Goal: Task Accomplishment & Management: Manage account settings

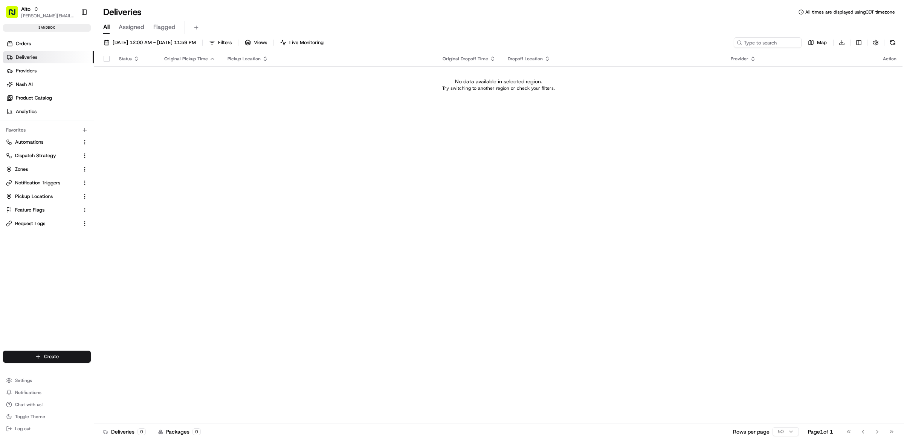
click at [395, 171] on div "Status Original Pickup Time Pickup Location Original Dropoff Time Dropoff Locat…" at bounding box center [498, 237] width 809 height 372
click at [46, 13] on span "[PERSON_NAME][EMAIL_ADDRESS][DOMAIN_NAME]" at bounding box center [48, 16] width 54 height 6
type input "tradekart"
click at [127, 37] on div "TradeKart" at bounding box center [135, 39] width 109 height 15
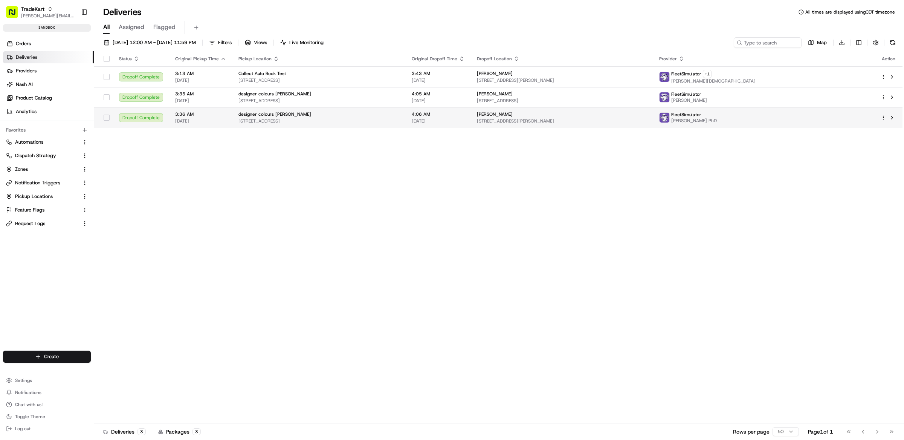
click at [883, 120] on html "TradeKart matt@usenash.com Toggle Sidebar sandbox Orders Deliveries Providers N…" at bounding box center [452, 220] width 904 height 440
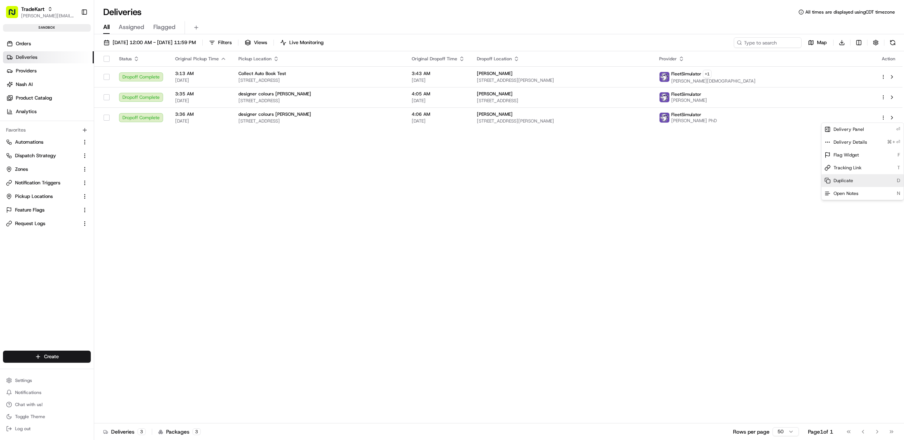
click at [860, 180] on div "Duplicate D" at bounding box center [863, 180] width 82 height 13
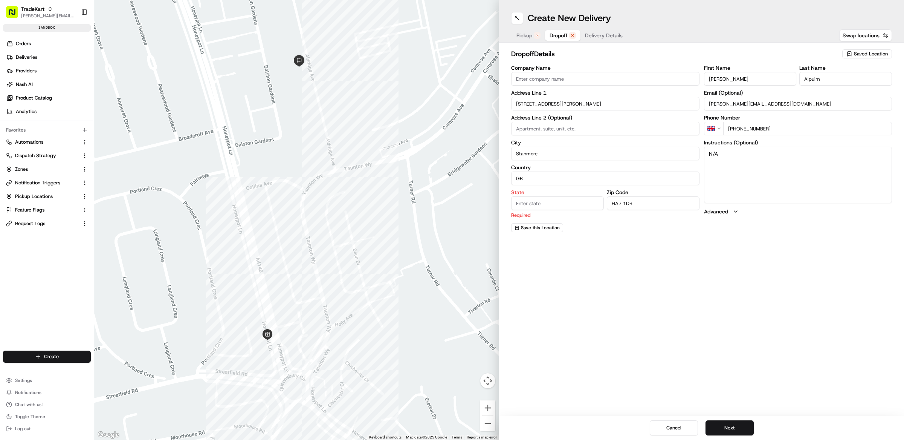
click at [559, 38] on span "Dropoff" at bounding box center [559, 36] width 18 height 8
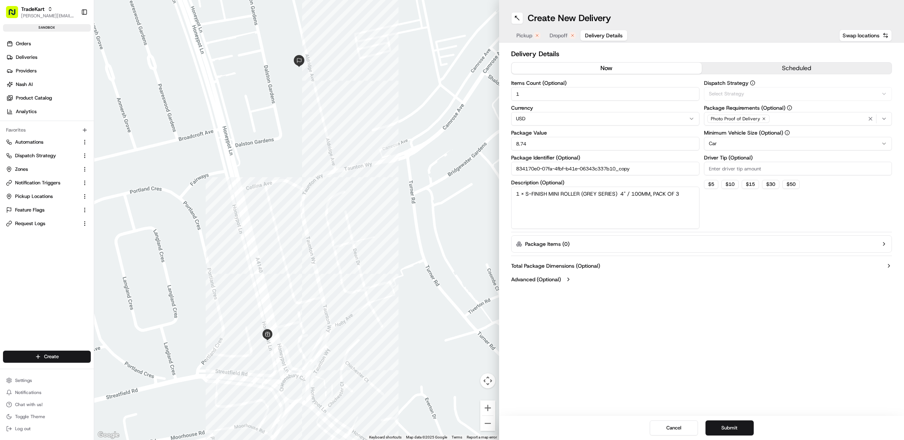
click at [595, 36] on span "Delivery Details" at bounding box center [604, 36] width 38 height 8
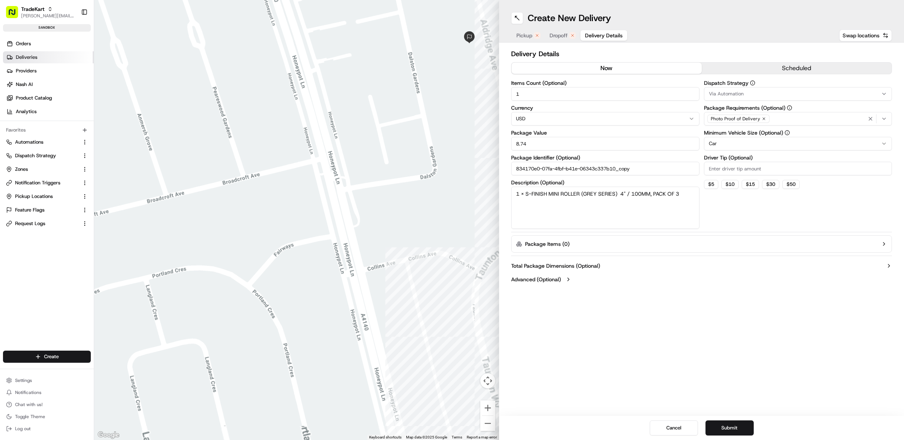
click at [41, 58] on link "Deliveries" at bounding box center [48, 57] width 91 height 12
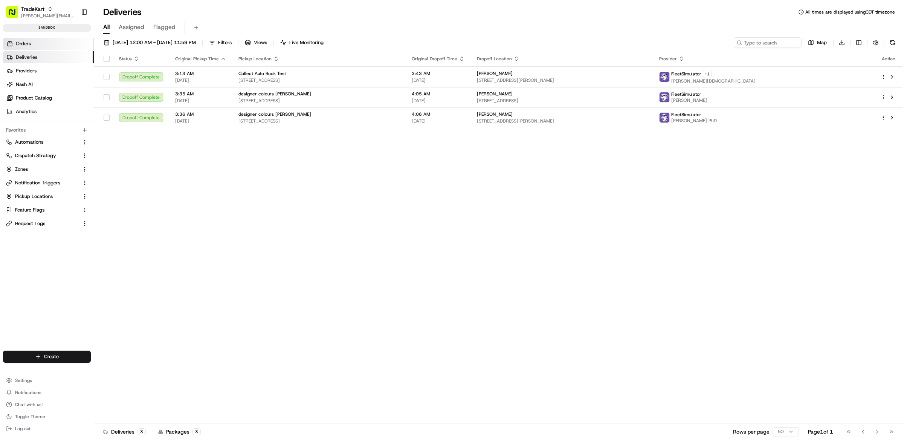
click at [44, 45] on link "Orders" at bounding box center [48, 44] width 91 height 12
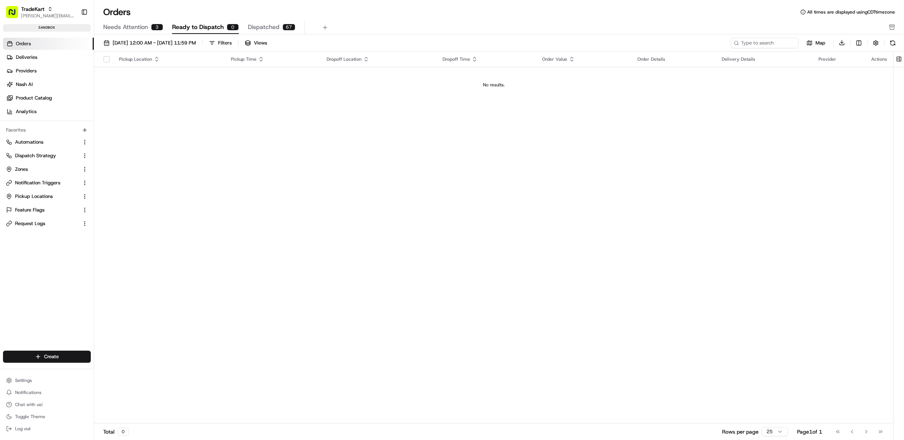
click at [273, 29] on span "Dispatched" at bounding box center [264, 27] width 32 height 9
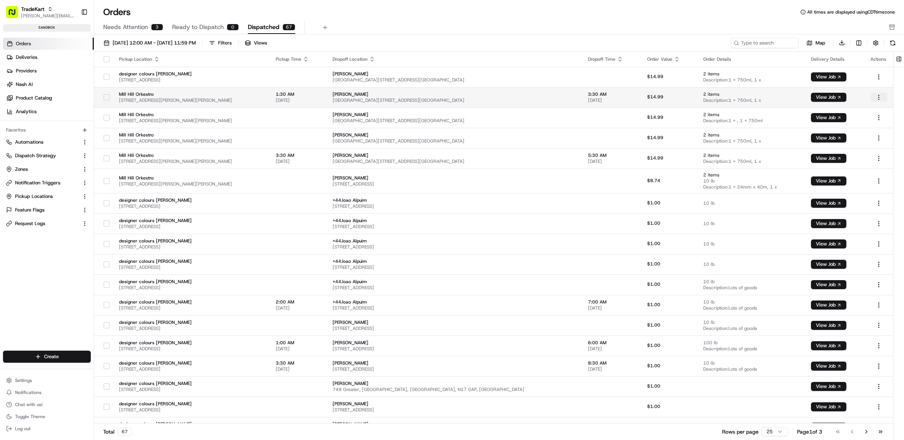
click at [879, 99] on html "TradeKart matt@usenash.com Toggle Sidebar sandbox Orders Deliveries Providers N…" at bounding box center [452, 220] width 904 height 440
click at [691, 98] on html "TradeKart matt@usenash.com Toggle Sidebar sandbox Orders Deliveries Providers N…" at bounding box center [452, 220] width 904 height 440
click at [774, 98] on span "Description: 1 x 750ml, 1 x" at bounding box center [751, 100] width 96 height 6
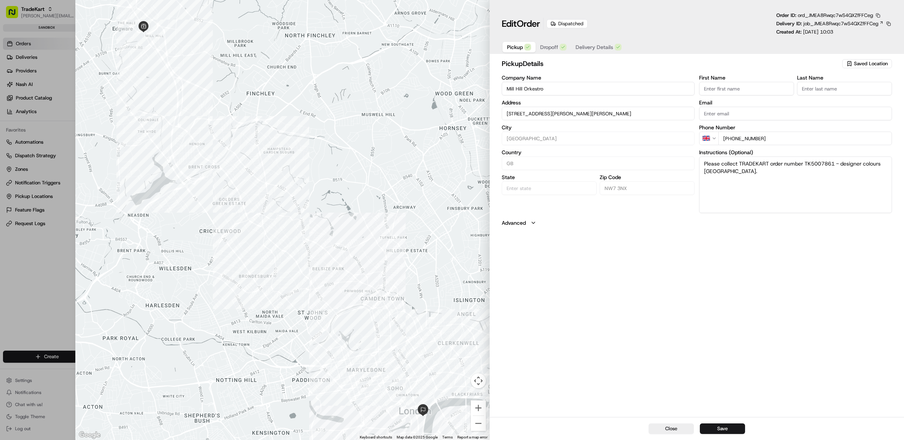
click at [880, 17] on button "button" at bounding box center [878, 15] width 7 height 7
click at [858, 37] on button "Copy URL" at bounding box center [868, 37] width 69 height 9
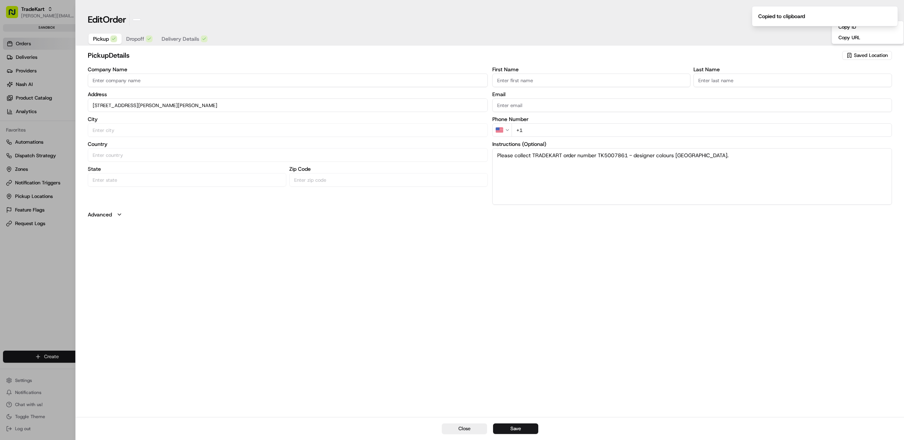
type input "+1"
click at [15, 325] on div at bounding box center [452, 220] width 904 height 440
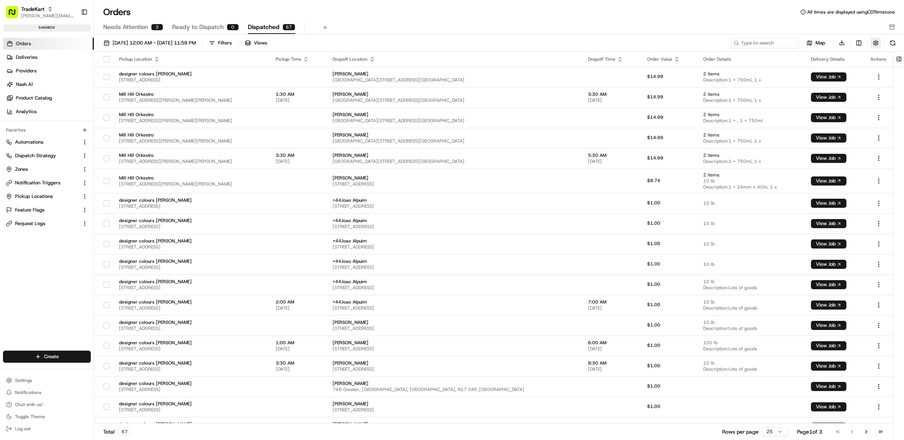
click at [875, 43] on button "button" at bounding box center [876, 43] width 11 height 11
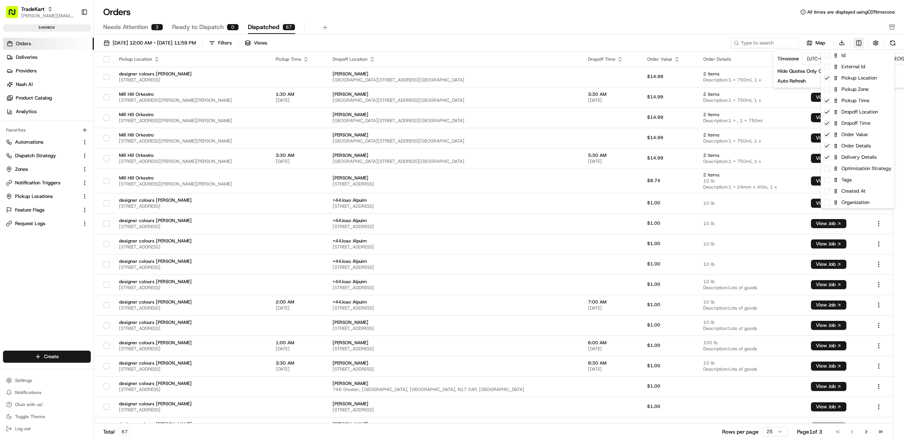
click at [857, 43] on html "TradeKart matt@usenash.com Toggle Sidebar sandbox Orders Deliveries Providers N…" at bounding box center [452, 220] width 904 height 440
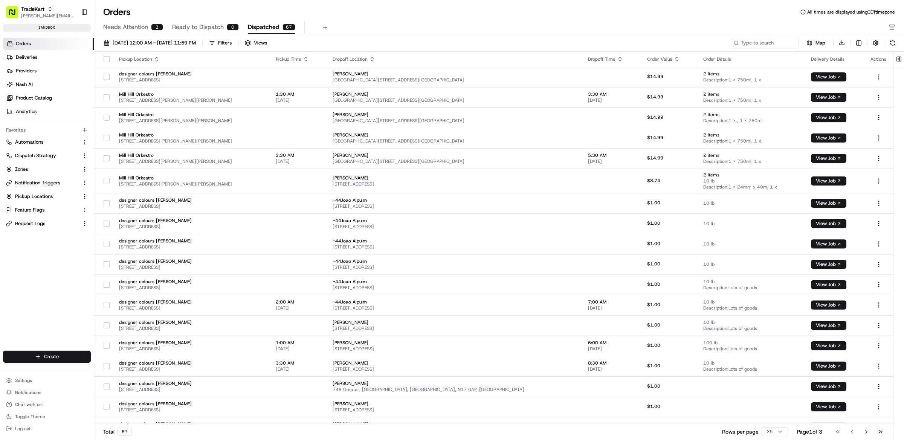
click at [700, 48] on html "TradeKart matt@usenash.com Toggle Sidebar sandbox Orders Deliveries Providers N…" at bounding box center [452, 220] width 904 height 440
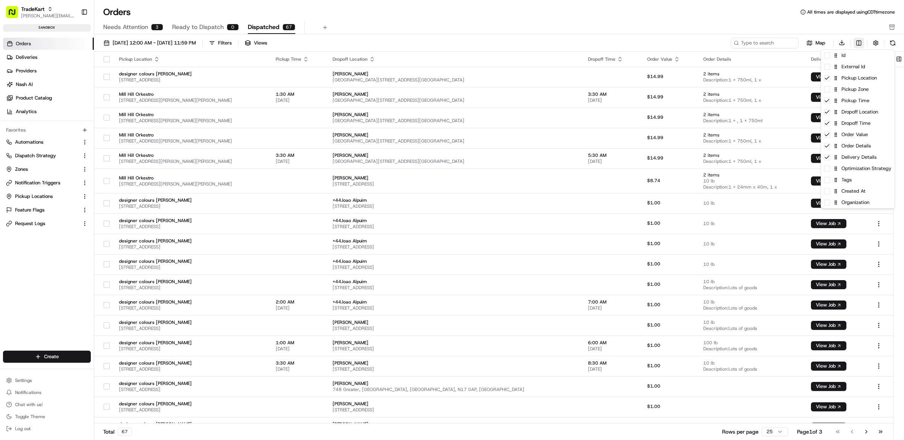
click at [856, 41] on html "TradeKart matt@usenash.com Toggle Sidebar sandbox Orders Deliveries Providers N…" at bounding box center [452, 220] width 904 height 440
click at [859, 184] on div "Tags" at bounding box center [857, 179] width 73 height 11
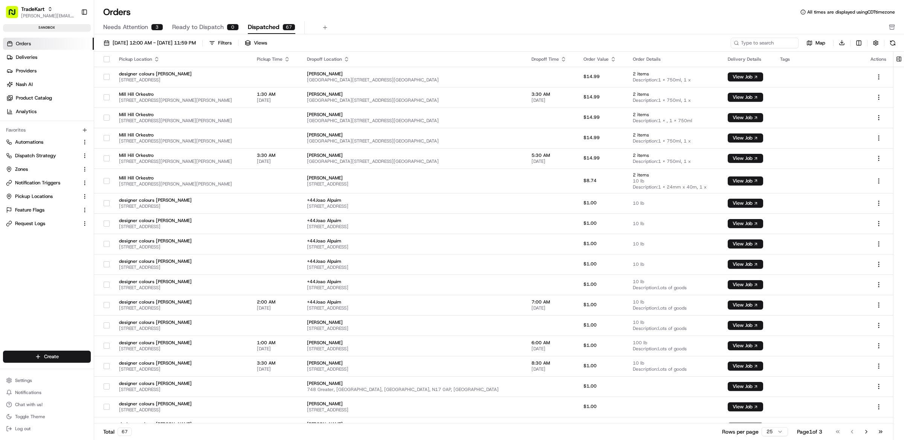
click at [699, 34] on html "TradeKart matt@usenash.com Toggle Sidebar sandbox Orders Deliveries Providers N…" at bounding box center [452, 220] width 904 height 440
click at [458, 99] on span "One Whitehall Place , 1 Whitehall Place, London, SW1A 2HD, GB" at bounding box center [413, 100] width 213 height 6
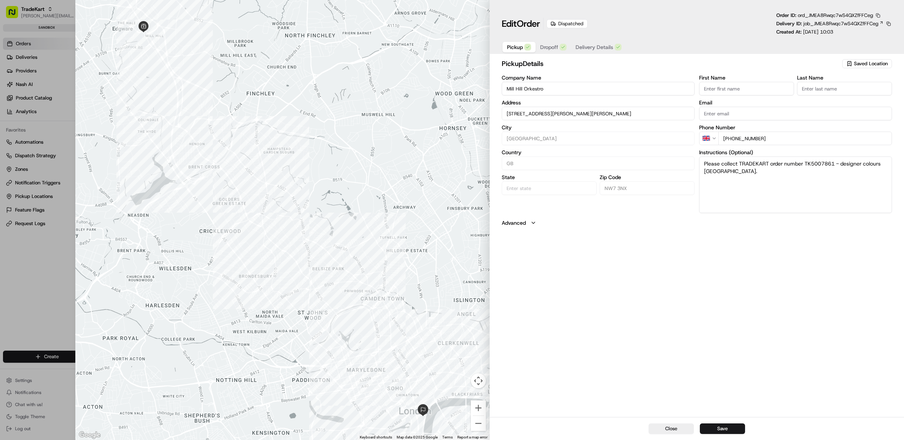
click at [880, 13] on button "button" at bounding box center [878, 15] width 7 height 7
click at [849, 23] on button "Copy ID" at bounding box center [868, 27] width 69 height 9
type input "+1"
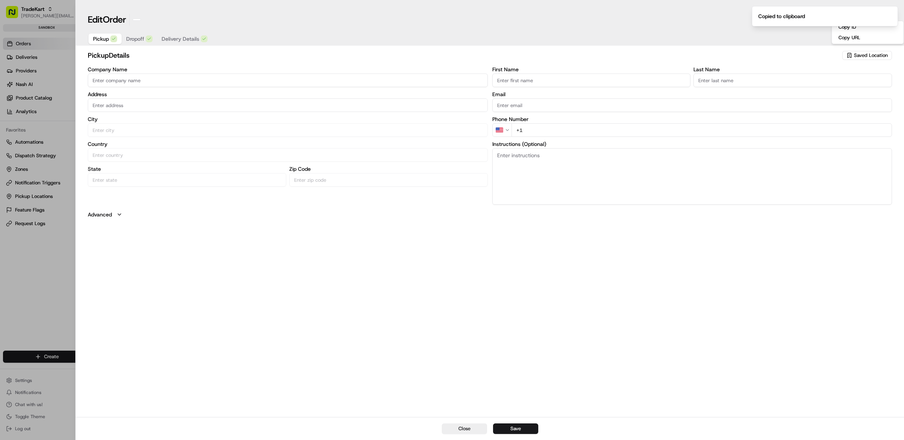
click at [63, 231] on div at bounding box center [452, 220] width 904 height 440
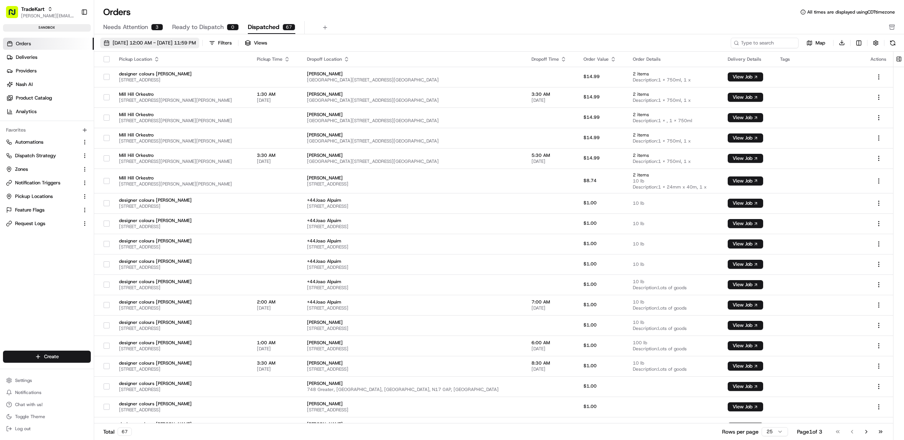
click at [164, 47] on button "08/01/2025 12:00 AM - 08/31/2025 11:59 PM" at bounding box center [149, 43] width 99 height 11
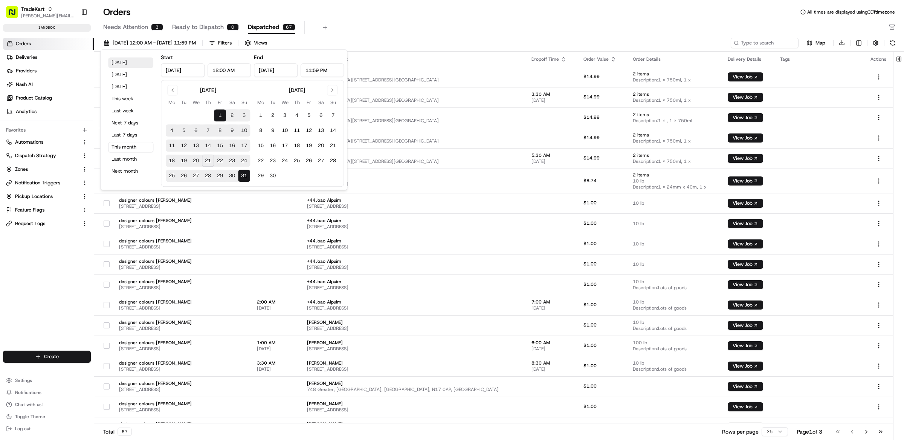
click at [127, 63] on button "Today" at bounding box center [130, 62] width 45 height 11
type input "Aug 21, 2025"
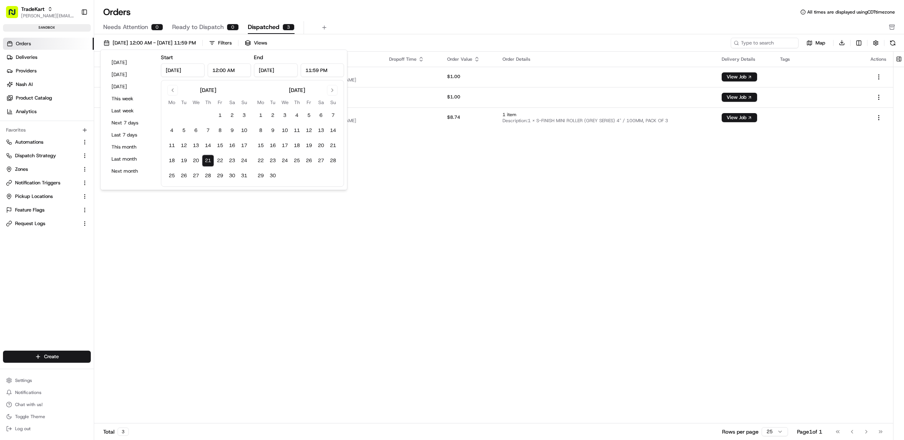
click at [362, 6] on div "Orders All times are displayed using CDT timezone" at bounding box center [499, 12] width 810 height 12
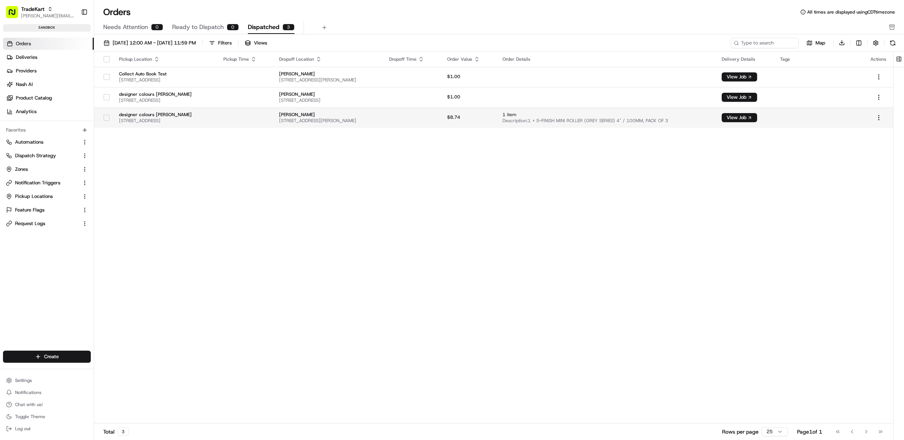
click at [672, 121] on span "Description: 1 x S-FINISH MINI ROLLER (GREY SERIES) 4" / 100MM, PACK OF 3" at bounding box center [606, 121] width 207 height 6
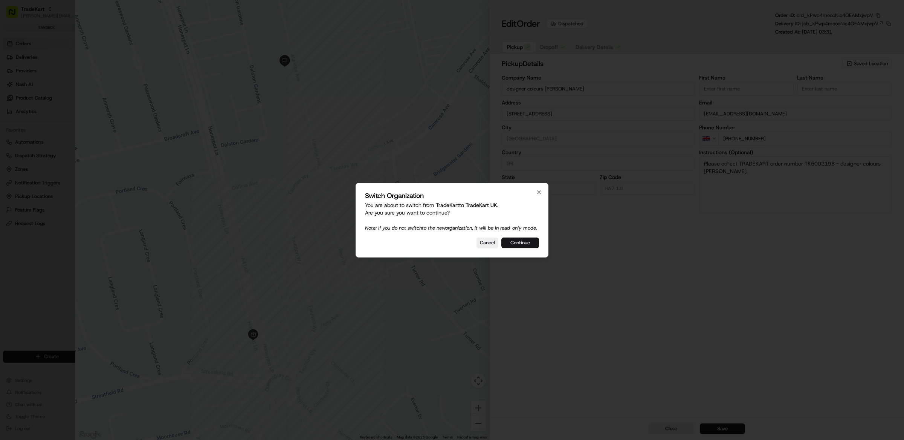
click at [519, 244] on button "Continue" at bounding box center [520, 242] width 38 height 11
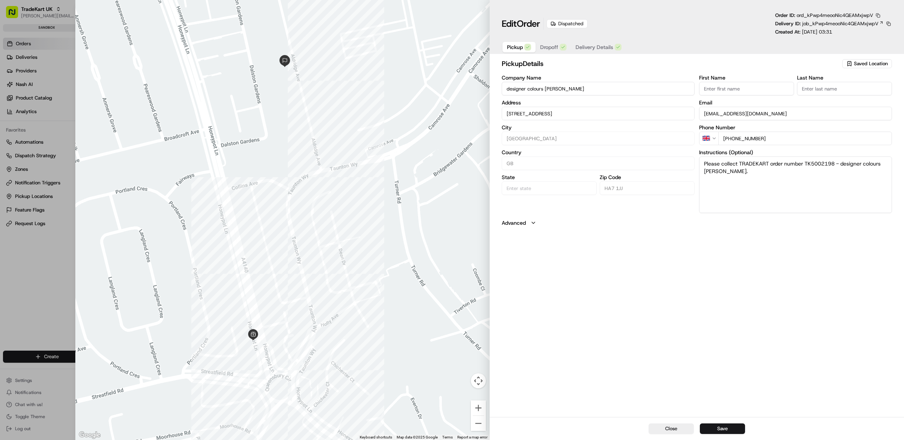
click at [881, 17] on button "button" at bounding box center [878, 15] width 7 height 7
click at [873, 26] on button "Copy ID" at bounding box center [868, 27] width 69 height 9
click at [55, 294] on div at bounding box center [452, 220] width 904 height 440
type input "+1"
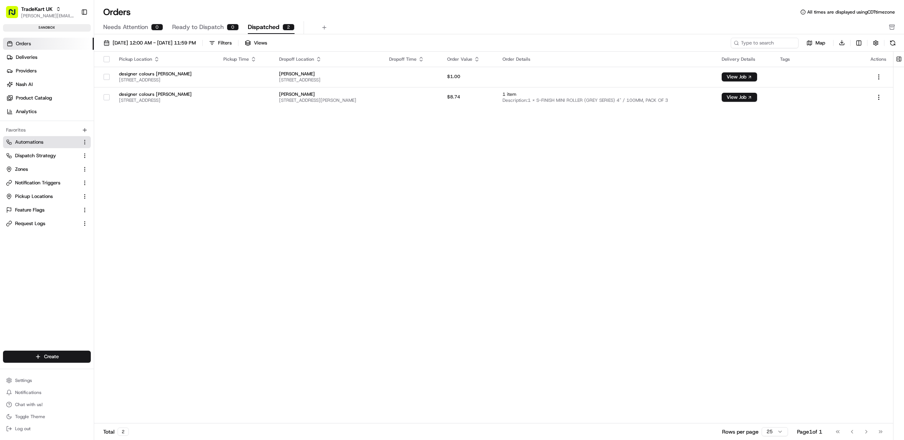
click at [41, 142] on span "Automations" at bounding box center [29, 142] width 28 height 7
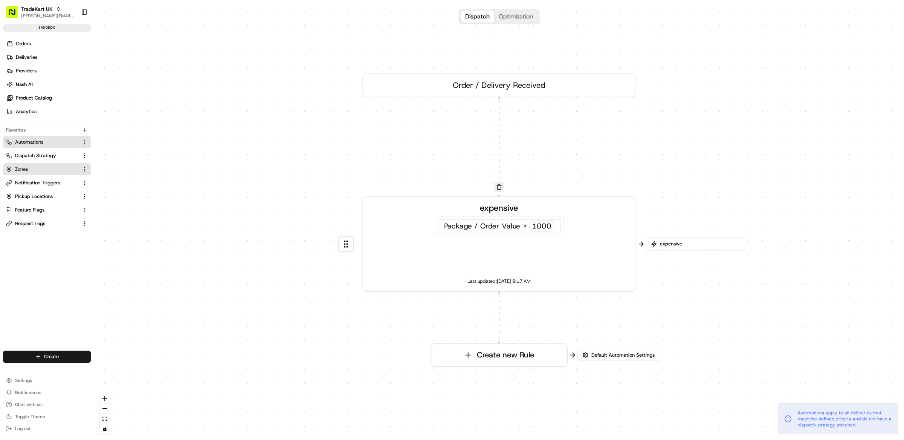
click at [38, 171] on link "Zones" at bounding box center [42, 169] width 73 height 7
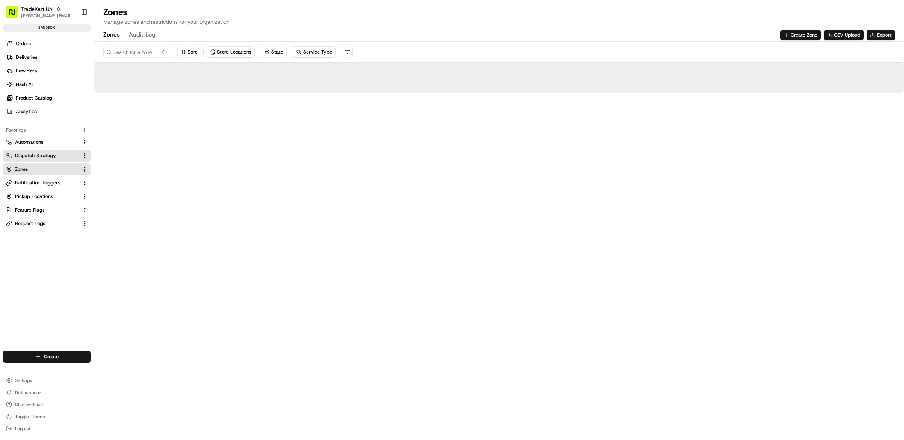
click at [44, 150] on button "Dispatch Strategy" at bounding box center [47, 156] width 88 height 12
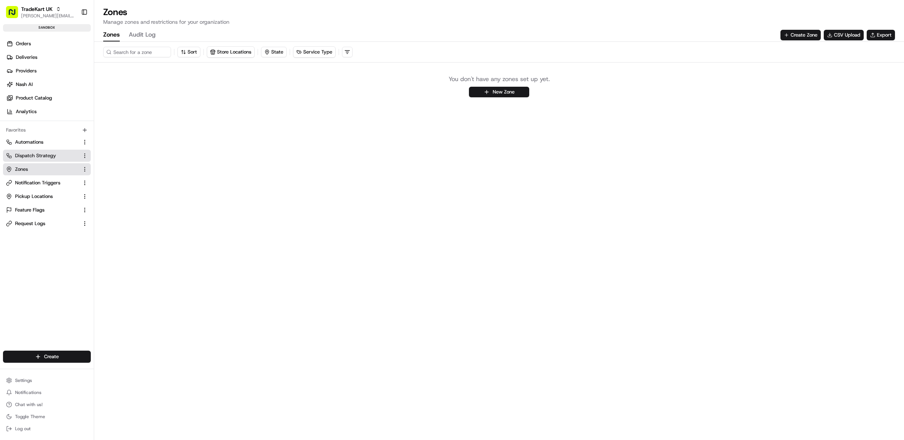
click at [51, 156] on span "Dispatch Strategy" at bounding box center [35, 155] width 41 height 7
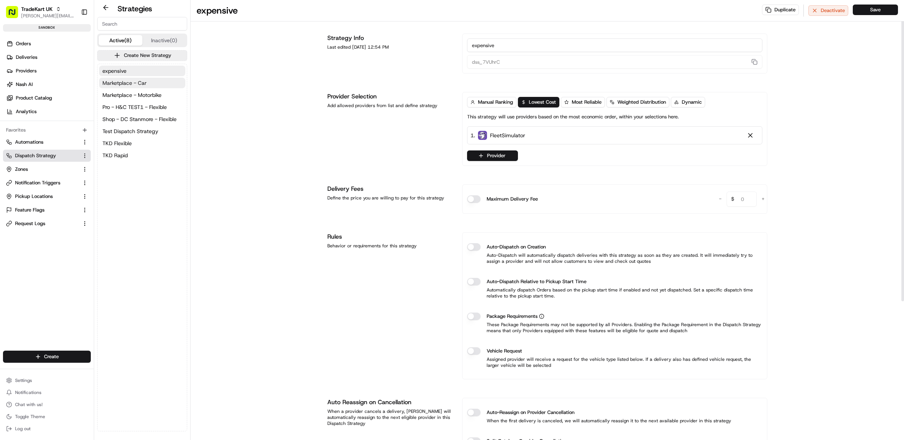
click at [147, 84] on button "Marketplace - Car" at bounding box center [142, 83] width 86 height 11
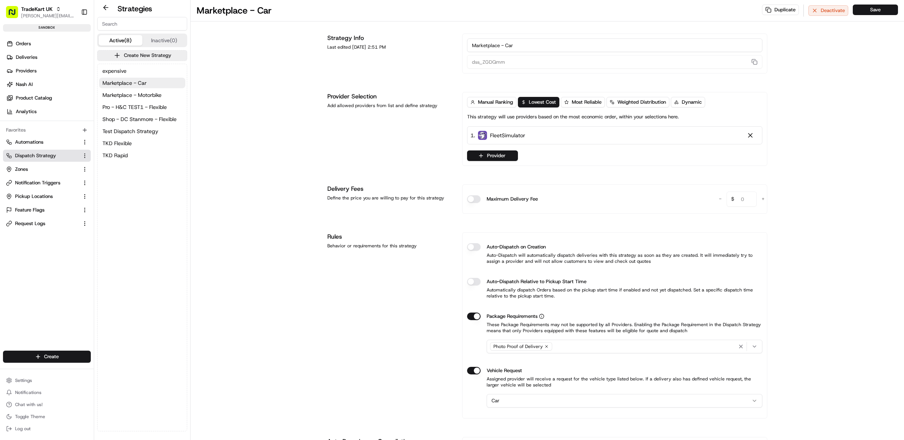
click at [153, 100] on div "expensive Marketplace - Car Marketplace - Motorbike Pro - H&C TEST1 - Flexible …" at bounding box center [142, 113] width 89 height 98
click at [156, 114] on button "Shop - DC Stanmore - Flexible" at bounding box center [142, 119] width 86 height 11
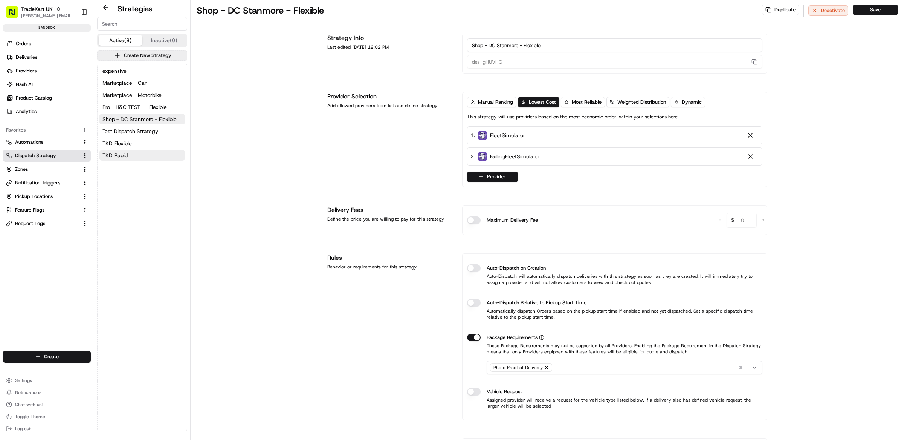
click at [136, 154] on button "TKD Rapid" at bounding box center [142, 155] width 86 height 11
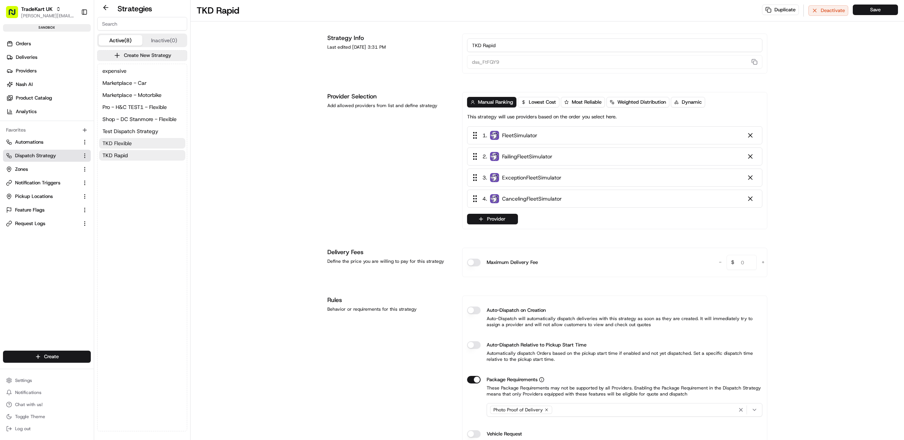
click at [140, 147] on button "TKD Flexible" at bounding box center [142, 143] width 86 height 11
click at [145, 131] on span "Test Dispatch Strategy" at bounding box center [130, 131] width 56 height 8
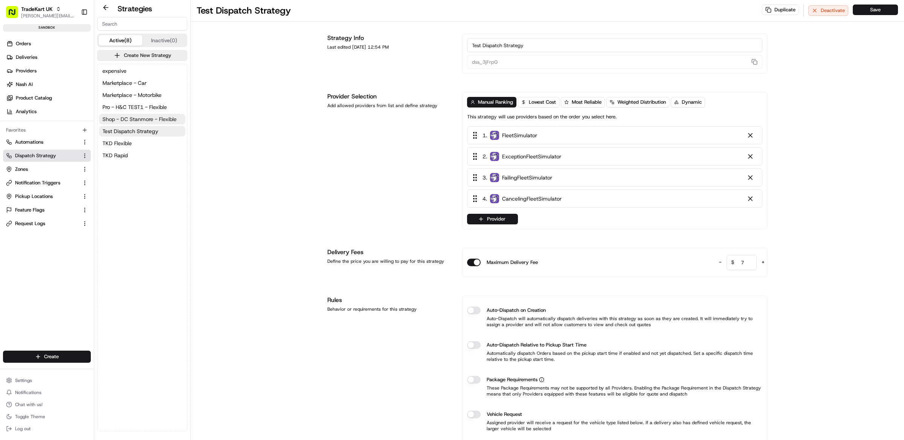
click at [147, 116] on span "Shop - DC Stanmore - Flexible" at bounding box center [139, 119] width 74 height 8
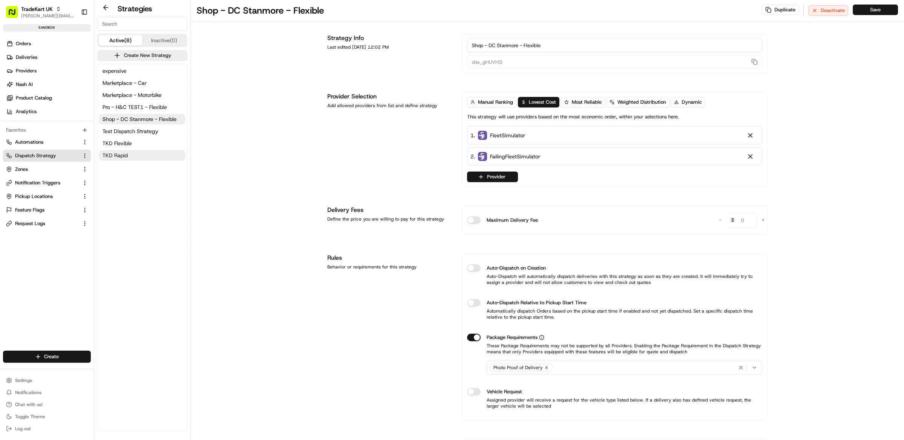
click at [132, 157] on button "TKD Rapid" at bounding box center [142, 155] width 86 height 11
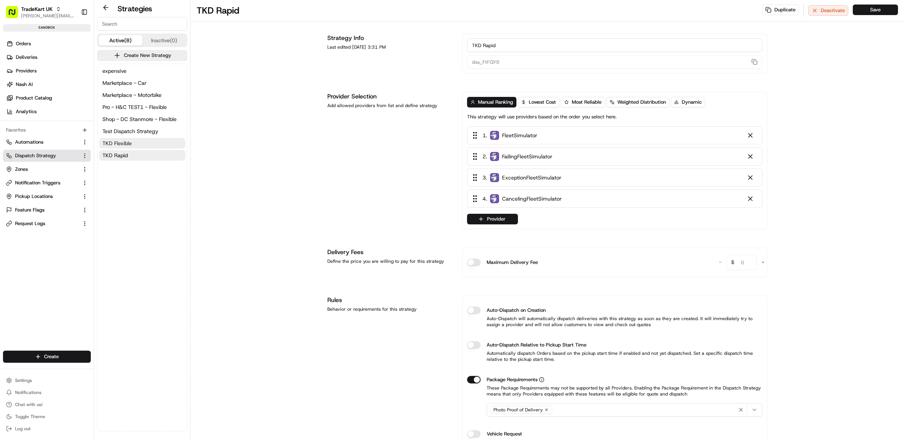
click at [135, 148] on button "TKD Flexible" at bounding box center [142, 143] width 86 height 11
click at [138, 133] on span "Test Dispatch Strategy" at bounding box center [130, 131] width 56 height 8
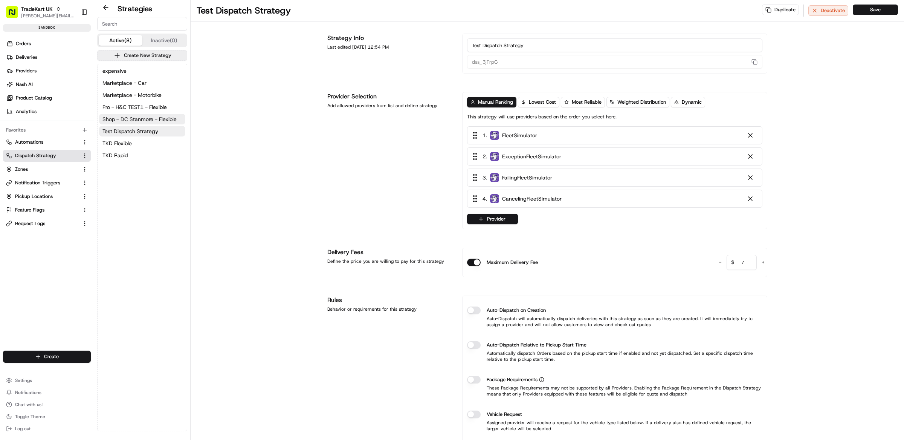
click at [139, 121] on span "Shop - DC Stanmore - Flexible" at bounding box center [139, 119] width 74 height 8
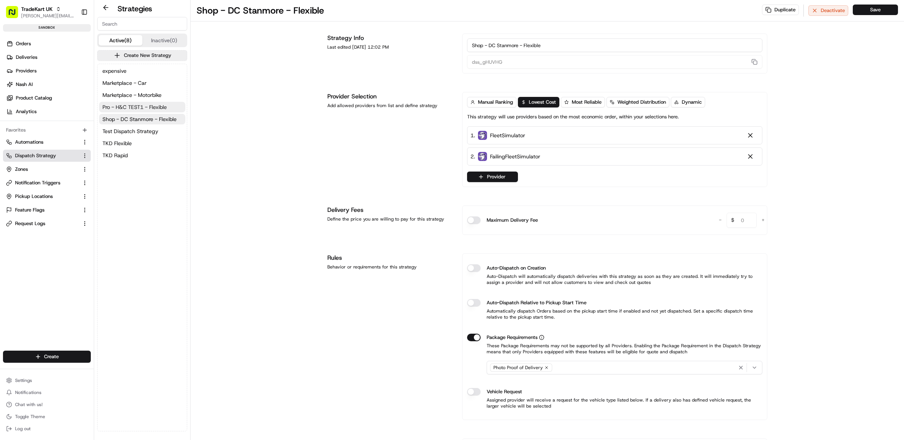
click at [139, 108] on span "Pro - H&C TEST1 - Flexible" at bounding box center [134, 107] width 64 height 8
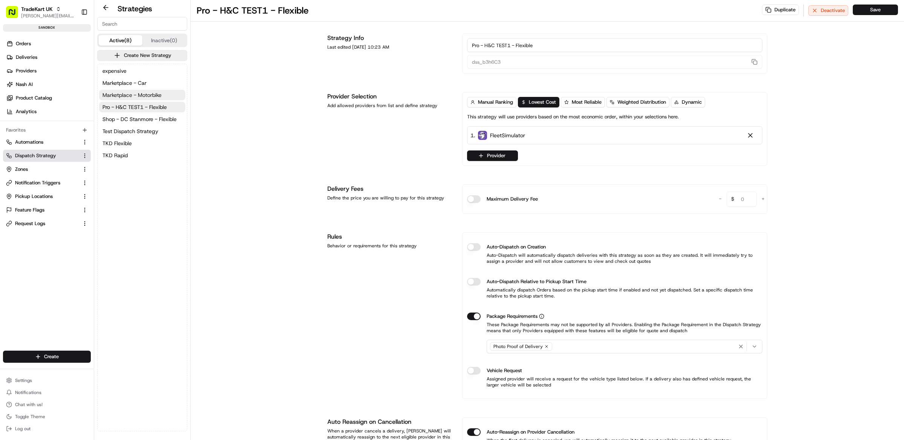
click at [137, 94] on span "Marketplace - Motorbike" at bounding box center [131, 95] width 59 height 8
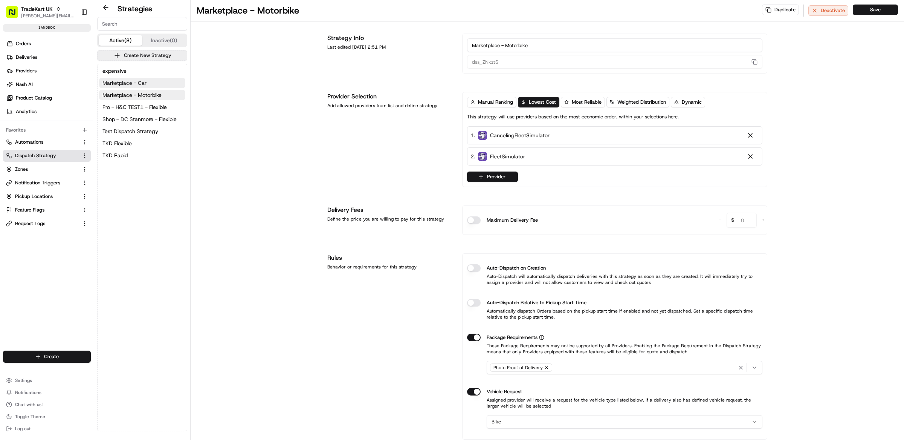
click at [134, 80] on span "Marketplace - Car" at bounding box center [124, 83] width 44 height 8
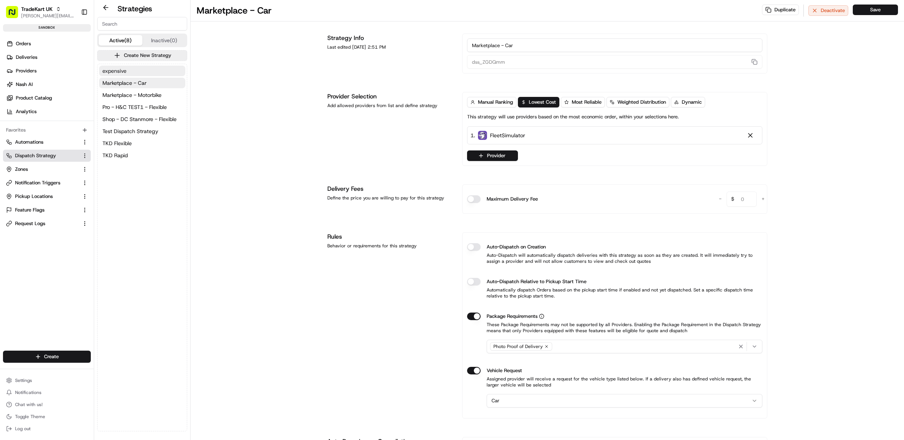
click at [130, 69] on button "expensive" at bounding box center [142, 71] width 86 height 11
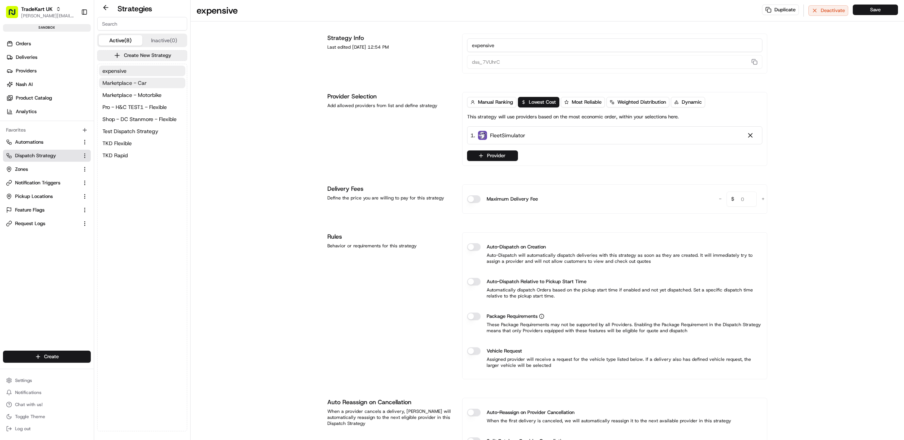
click at [134, 80] on span "Marketplace - Car" at bounding box center [124, 83] width 44 height 8
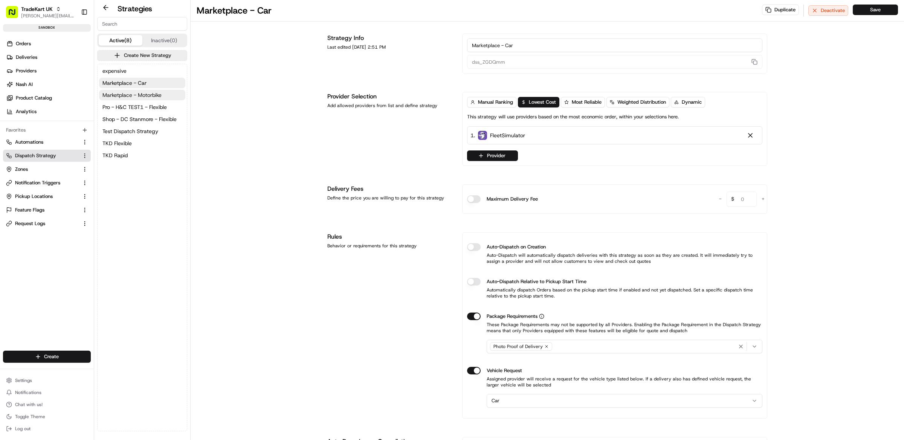
click at [142, 98] on span "Marketplace - Motorbike" at bounding box center [131, 95] width 59 height 8
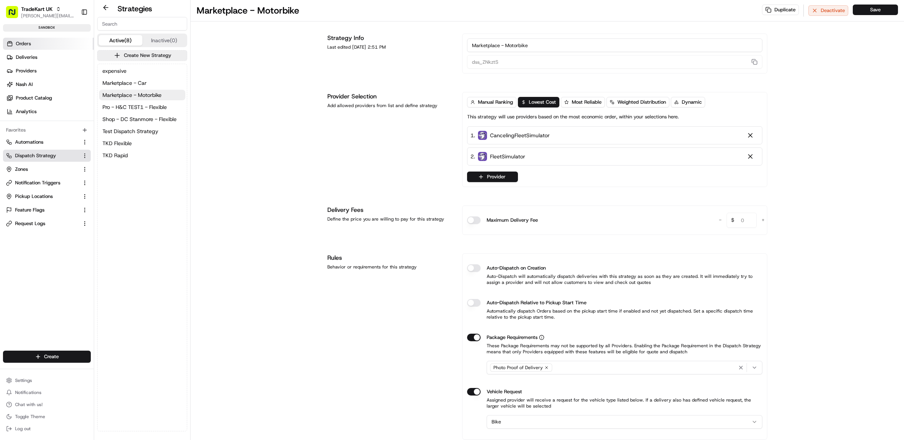
click at [37, 44] on link "Orders" at bounding box center [48, 44] width 91 height 12
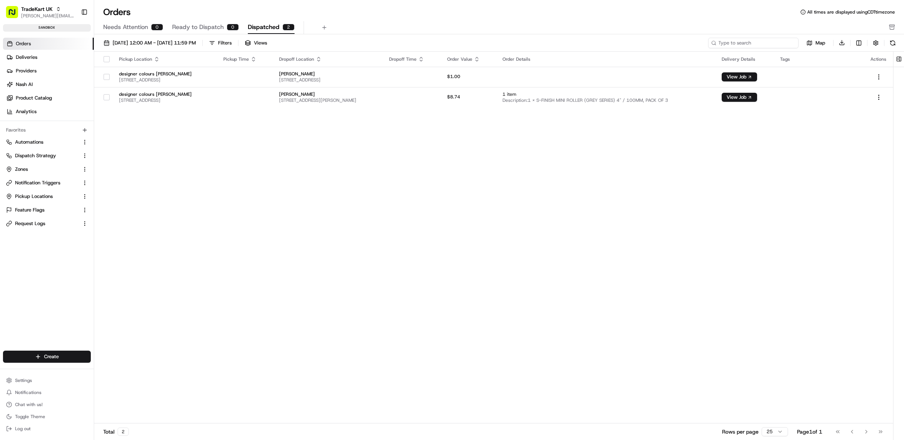
click at [746, 45] on input at bounding box center [753, 43] width 90 height 11
paste input "max_dev_fee_test_003"
type input "max_dev_fee_test_003"
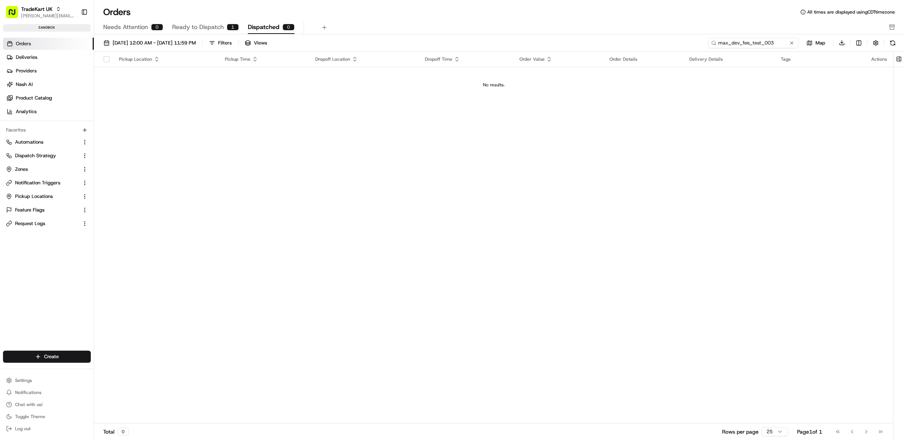
click at [774, 43] on input "max_dev_fee_test_003" at bounding box center [753, 43] width 90 height 11
click at [790, 41] on button at bounding box center [792, 43] width 8 height 8
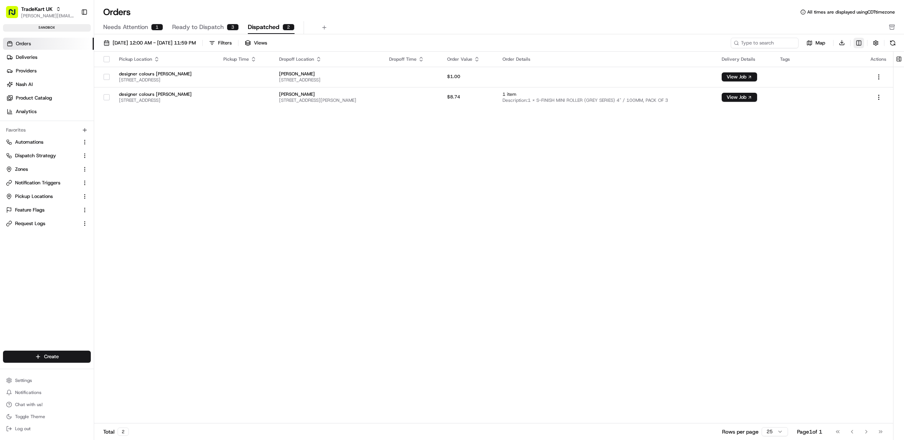
click at [859, 44] on html "TradeKart UK matt@usenash.com Toggle Sidebar sandbox Orders Deliveries Provider…" at bounding box center [452, 220] width 904 height 440
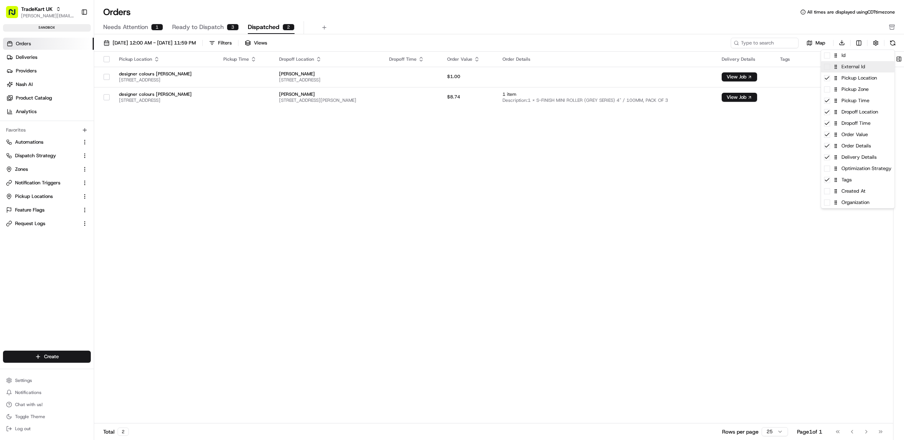
click at [860, 67] on div "External Id" at bounding box center [857, 66] width 73 height 11
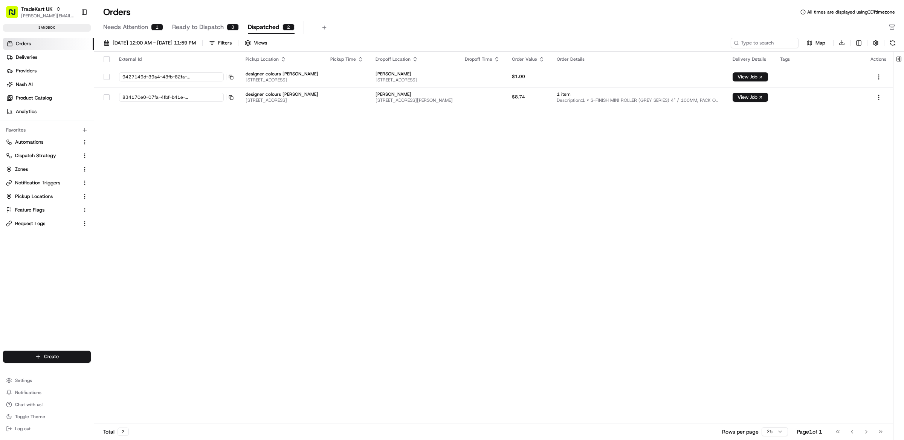
click at [693, 161] on html "TradeKart UK matt@usenash.com Toggle Sidebar sandbox Orders Deliveries Provider…" at bounding box center [452, 220] width 904 height 440
click at [425, 179] on div "External Id Pickup Location Pickup Time Dropoff Location Dropoff Time Order Val…" at bounding box center [493, 238] width 799 height 372
click at [879, 41] on button "button" at bounding box center [876, 43] width 11 height 11
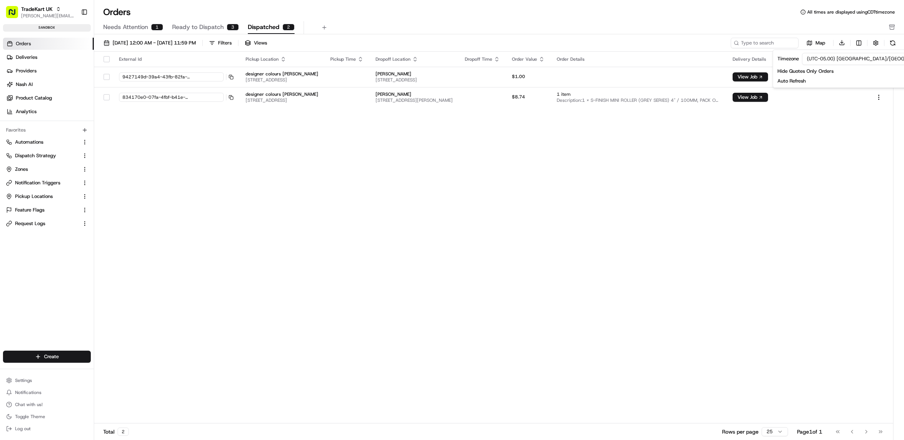
click at [480, 159] on div "External Id Pickup Location Pickup Time Dropoff Location Dropoff Time Order Val…" at bounding box center [493, 238] width 799 height 372
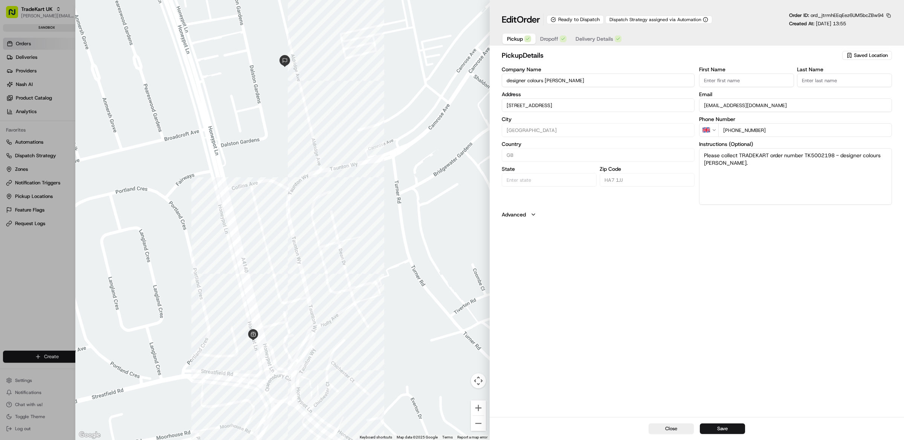
click at [549, 38] on span "Dropoff" at bounding box center [549, 39] width 18 height 8
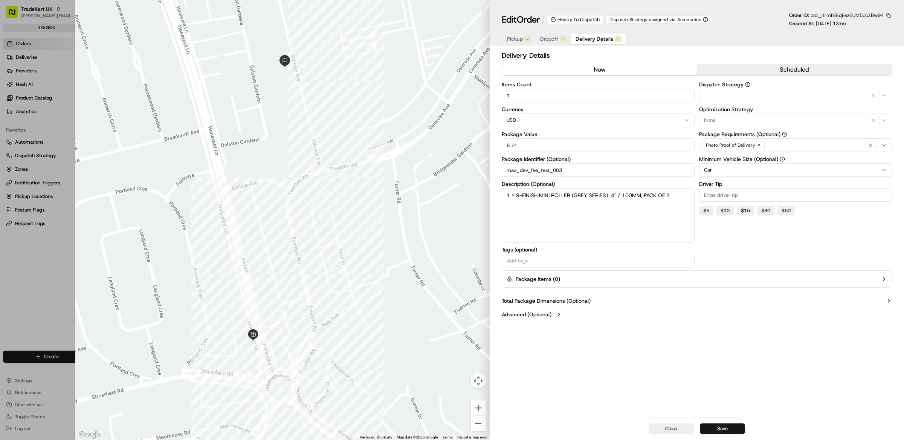
click at [593, 38] on span "Delivery Details" at bounding box center [595, 39] width 38 height 8
click at [890, 16] on button "button" at bounding box center [888, 15] width 7 height 7
click at [867, 24] on button "Copy ID" at bounding box center [868, 27] width 69 height 9
click at [56, 258] on div at bounding box center [452, 220] width 904 height 440
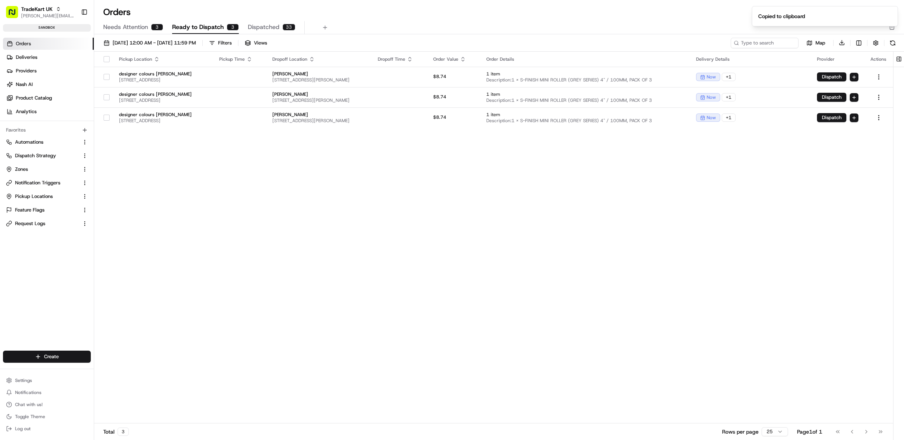
click at [605, 171] on div "Pickup Location Pickup Time Dropoff Location Dropoff Time Order Value Order Det…" at bounding box center [493, 238] width 799 height 372
click at [876, 45] on button "button" at bounding box center [876, 43] width 11 height 11
click at [750, 191] on div "Pickup Location Pickup Time Dropoff Location Dropoff Time Order Value Order Det…" at bounding box center [493, 238] width 799 height 372
click at [856, 43] on html "TradeKart UK matt@usenash.com Toggle Sidebar sandbox Orders Deliveries Provider…" at bounding box center [452, 220] width 904 height 440
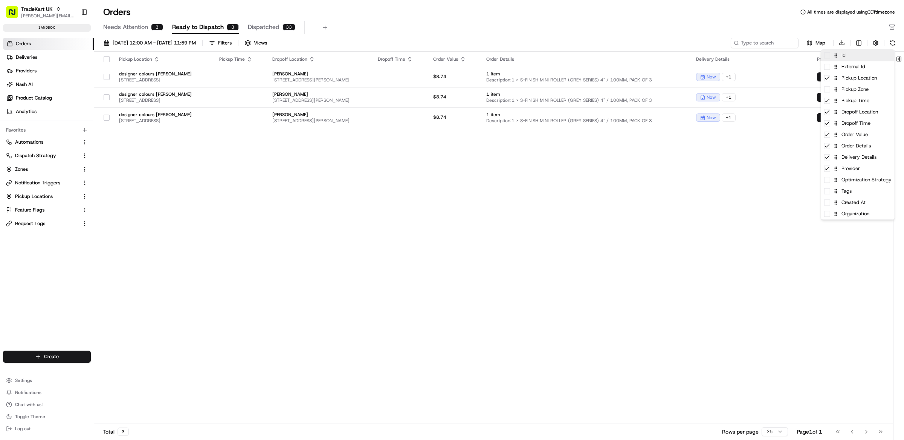
click at [855, 58] on div "Id" at bounding box center [857, 55] width 73 height 11
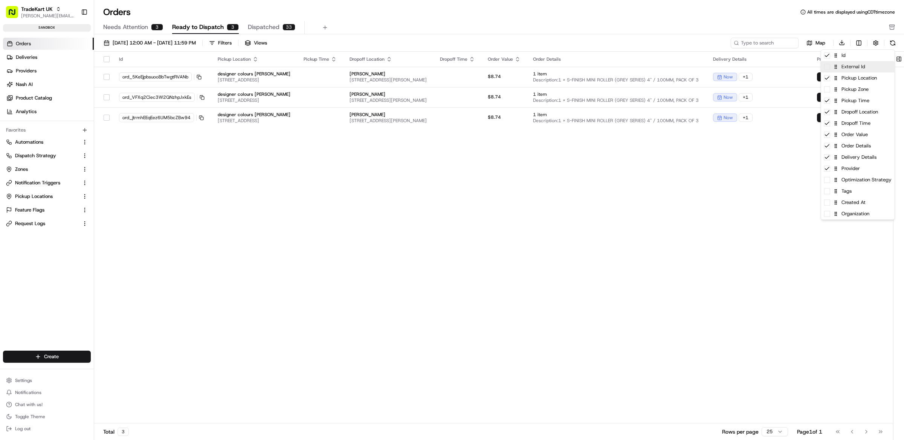
click at [857, 70] on div "External Id" at bounding box center [857, 66] width 73 height 11
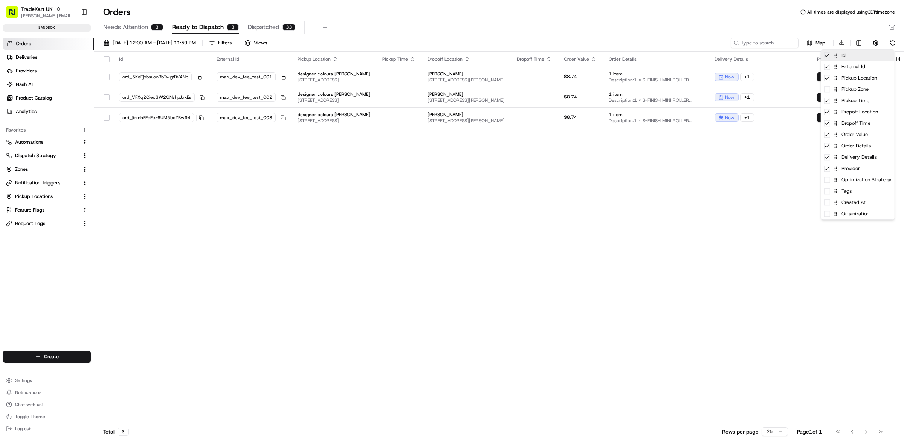
click at [853, 60] on div "Id" at bounding box center [857, 55] width 73 height 11
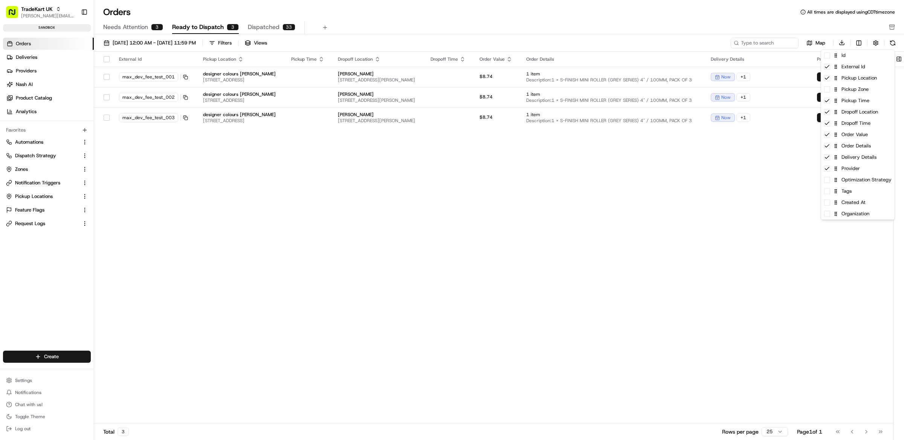
click at [339, 186] on html "TradeKart UK matt@usenash.com Toggle Sidebar sandbox Orders Deliveries Provider…" at bounding box center [452, 220] width 904 height 440
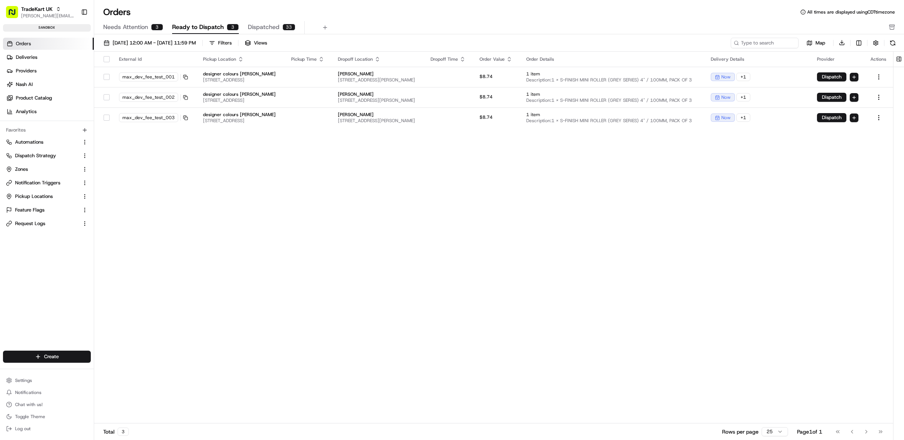
drag, startPoint x: 362, startPoint y: 209, endPoint x: 377, endPoint y: 203, distance: 15.9
click at [363, 209] on div "External Id Pickup Location Pickup Time Dropoff Location Dropoff Time Order Val…" at bounding box center [493, 238] width 799 height 372
click at [167, 46] on button "08/01/2025 12:00 AM - 08/31/2025 11:59 PM" at bounding box center [149, 43] width 99 height 11
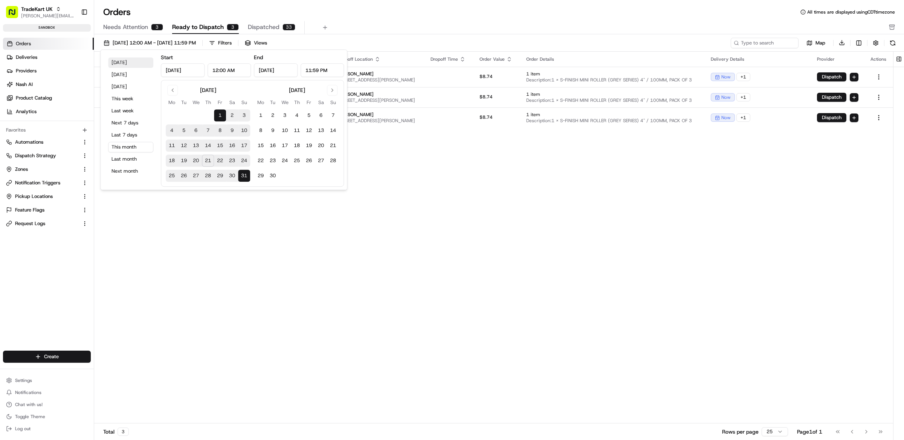
click at [133, 62] on button "Today" at bounding box center [130, 62] width 45 height 11
type input "Aug 21, 2025"
click at [423, 238] on div "External Id Pickup Location Pickup Time Dropoff Location Dropoff Time Order Val…" at bounding box center [493, 238] width 799 height 372
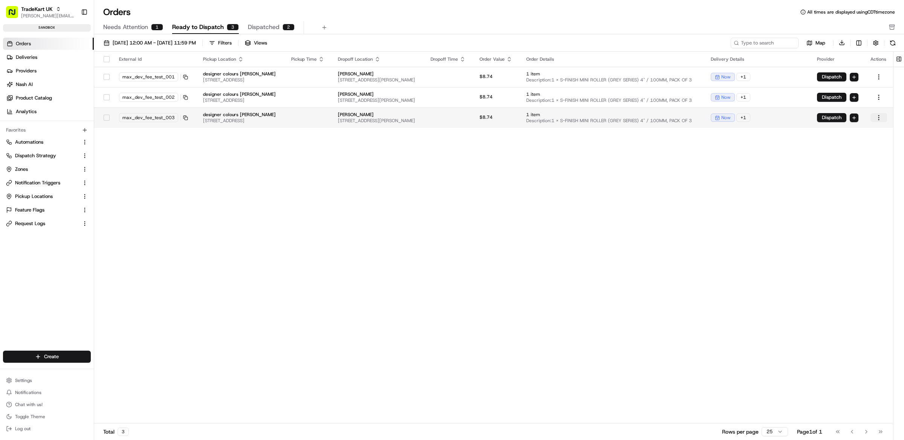
click at [878, 118] on html "TradeKart UK matt@usenash.com Toggle Sidebar sandbox Orders Deliveries Provider…" at bounding box center [452, 220] width 904 height 440
drag, startPoint x: 744, startPoint y: 175, endPoint x: 790, endPoint y: 159, distance: 48.6
click at [744, 175] on html "TradeKart UK matt@usenash.com Toggle Sidebar sandbox Orders Deliveries Provider…" at bounding box center [452, 220] width 904 height 440
click at [855, 118] on html "TradeKart UK matt@usenash.com Toggle Sidebar sandbox Orders Deliveries Provider…" at bounding box center [452, 220] width 904 height 440
click at [856, 131] on span "Assign Provider" at bounding box center [847, 130] width 33 height 6
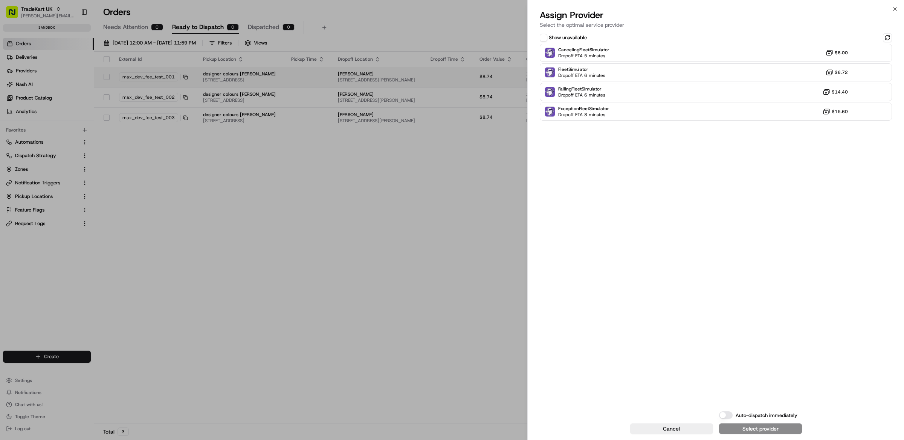
drag, startPoint x: 396, startPoint y: 203, endPoint x: 488, endPoint y: 73, distance: 158.9
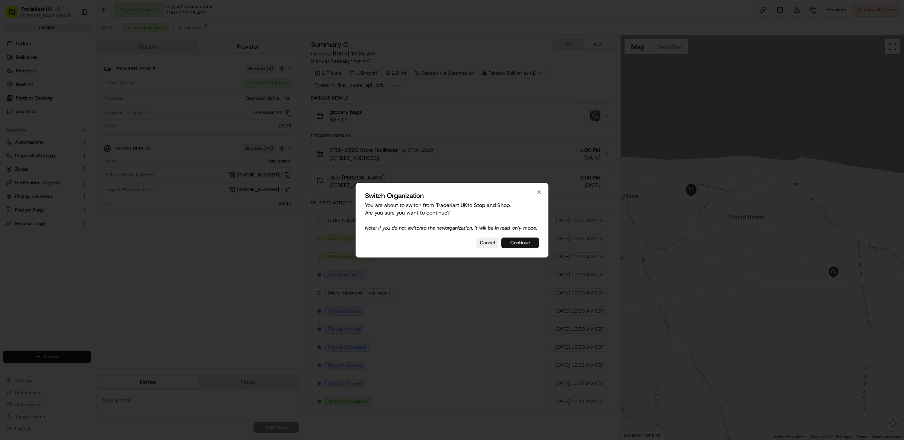
click at [526, 248] on button "Continue" at bounding box center [520, 242] width 38 height 11
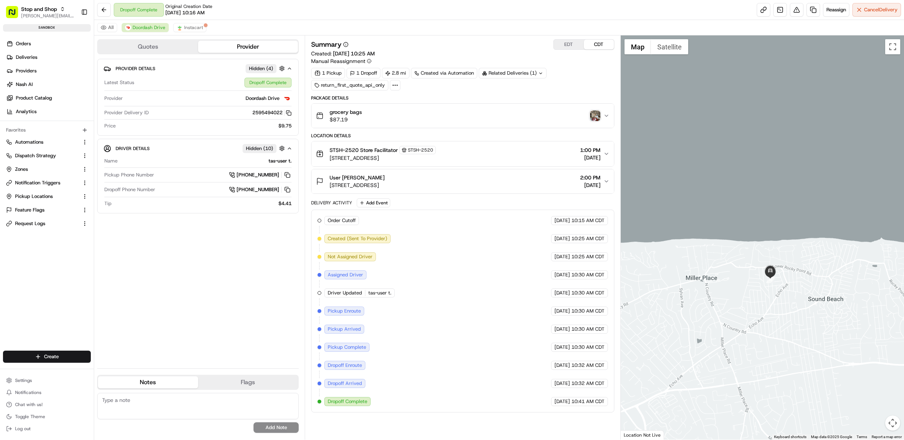
drag, startPoint x: 812, startPoint y: 300, endPoint x: 751, endPoint y: 278, distance: 64.5
click at [751, 278] on div at bounding box center [763, 237] width 284 height 404
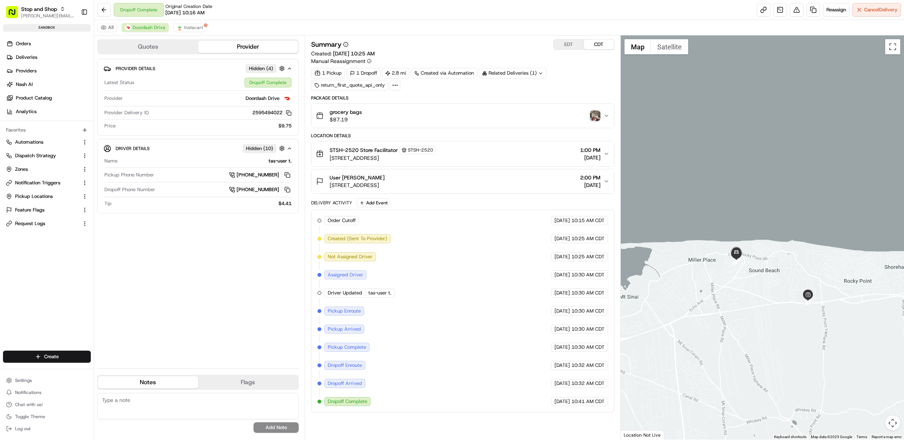
drag, startPoint x: 778, startPoint y: 314, endPoint x: 775, endPoint y: 300, distance: 14.3
click at [775, 300] on div at bounding box center [763, 237] width 284 height 404
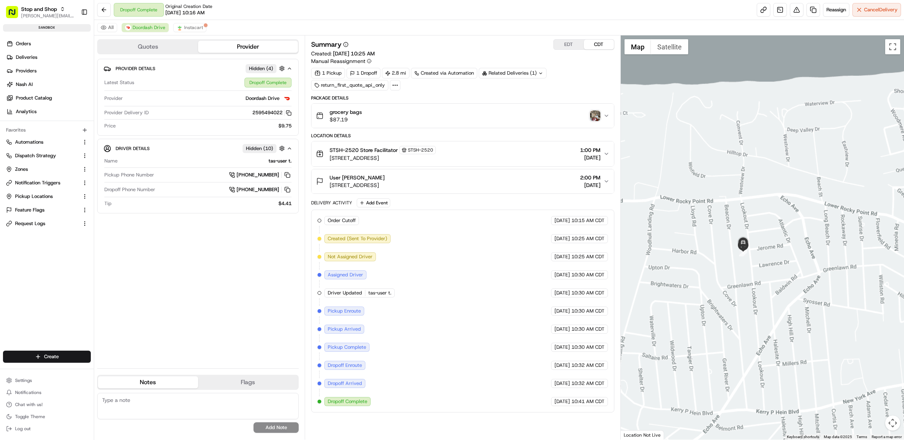
drag, startPoint x: 805, startPoint y: 335, endPoint x: 645, endPoint y: 170, distance: 230.2
click at [638, 163] on div at bounding box center [763, 237] width 284 height 404
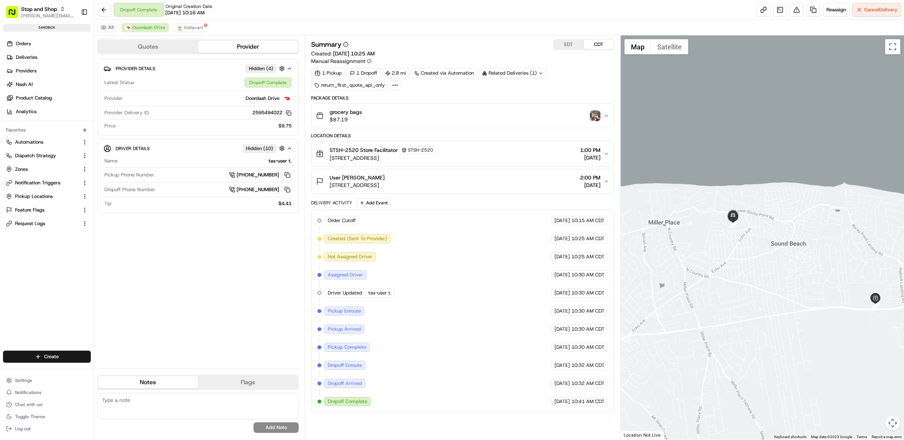
drag, startPoint x: 817, startPoint y: 305, endPoint x: 736, endPoint y: 281, distance: 84.7
click at [734, 280] on div at bounding box center [763, 237] width 284 height 404
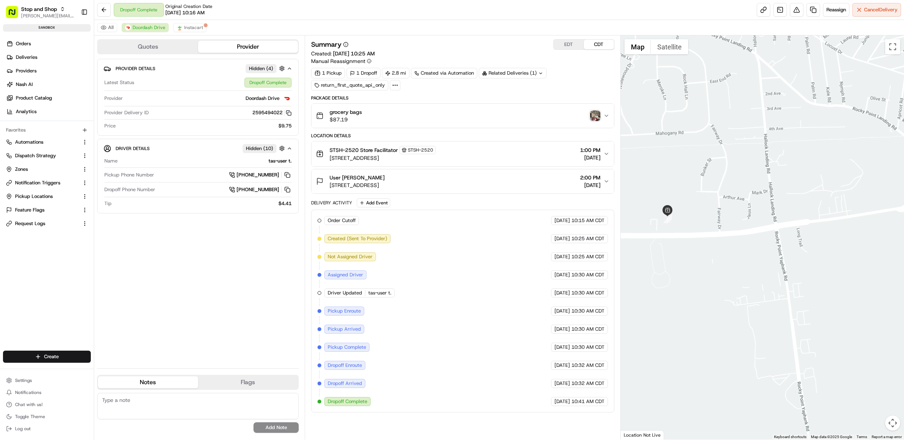
drag, startPoint x: 740, startPoint y: 275, endPoint x: 755, endPoint y: 278, distance: 15.7
click at [755, 278] on div at bounding box center [763, 237] width 284 height 404
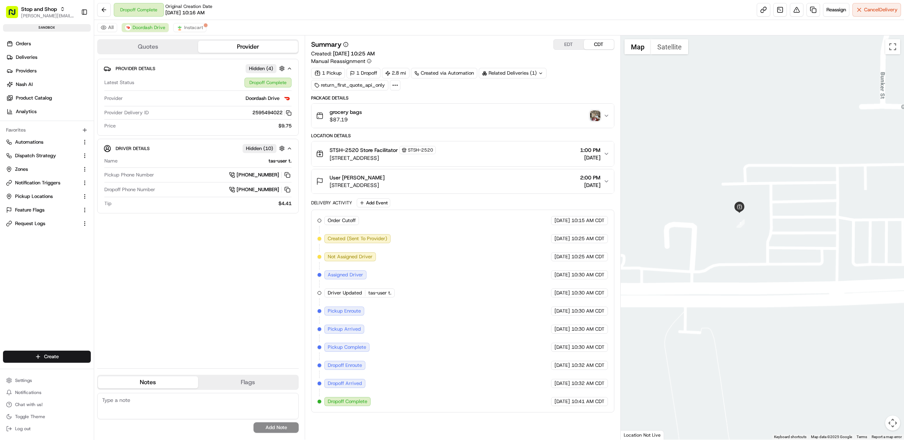
drag, startPoint x: 713, startPoint y: 228, endPoint x: 741, endPoint y: 249, distance: 35.3
click at [741, 249] on div at bounding box center [763, 237] width 284 height 404
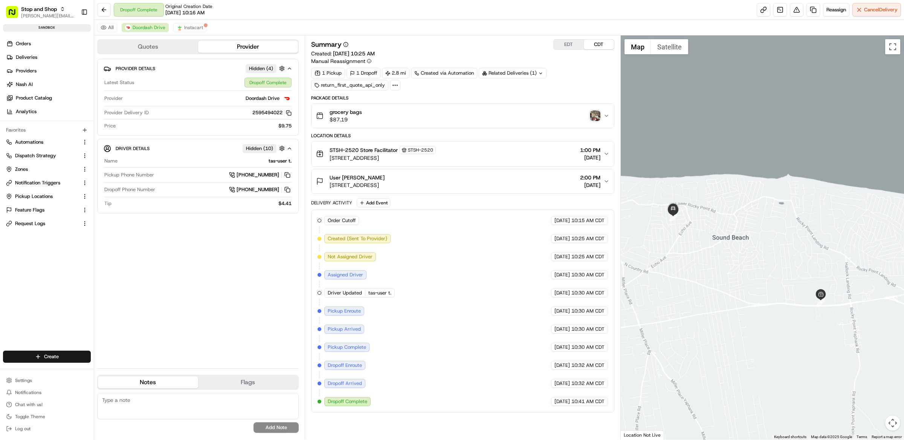
drag, startPoint x: 679, startPoint y: 258, endPoint x: 763, endPoint y: 287, distance: 89.1
click at [763, 287] on div at bounding box center [763, 237] width 284 height 404
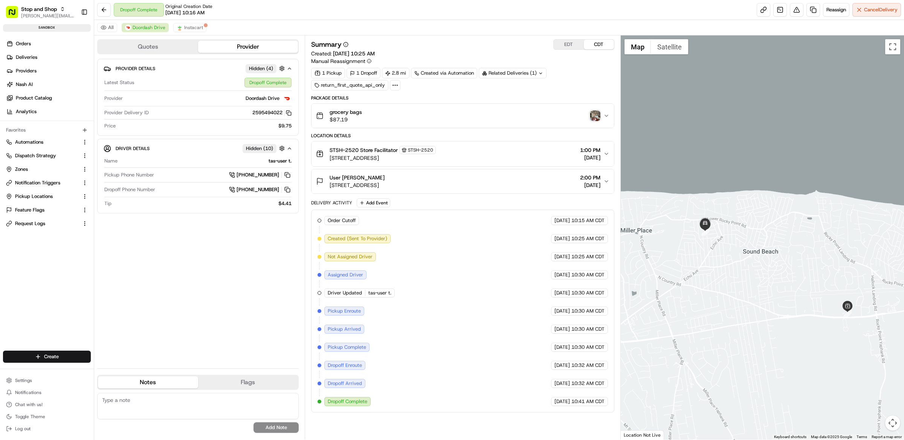
drag, startPoint x: 839, startPoint y: 255, endPoint x: 819, endPoint y: 259, distance: 20.8
click at [819, 259] on div at bounding box center [763, 237] width 284 height 404
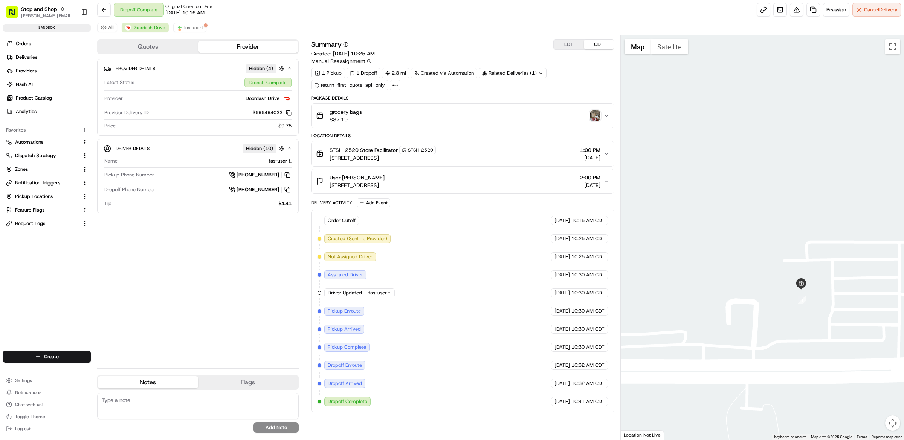
drag, startPoint x: 843, startPoint y: 318, endPoint x: 815, endPoint y: 324, distance: 28.4
click at [815, 324] on div at bounding box center [763, 237] width 284 height 404
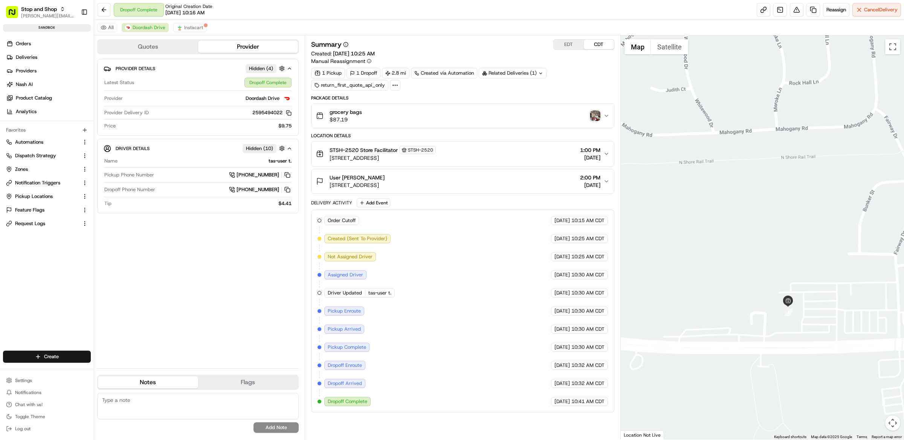
drag, startPoint x: 816, startPoint y: 324, endPoint x: 794, endPoint y: 325, distance: 22.2
click at [794, 325] on div at bounding box center [763, 237] width 284 height 404
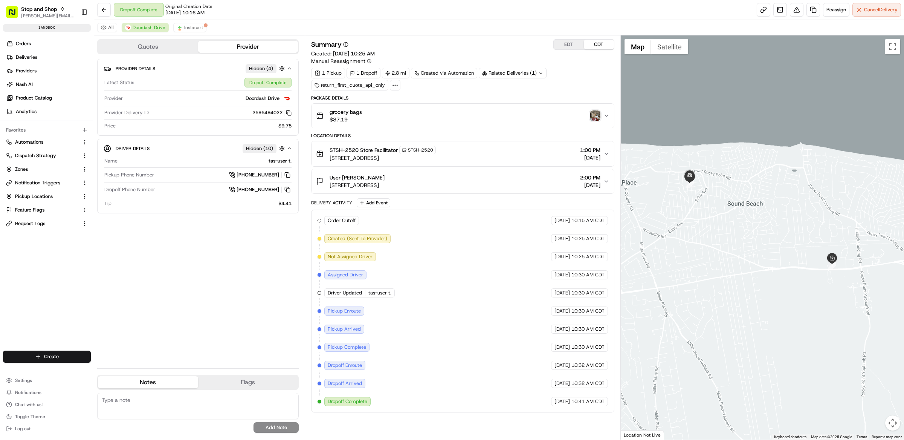
drag, startPoint x: 754, startPoint y: 306, endPoint x: 835, endPoint y: 275, distance: 86.2
click at [835, 275] on div at bounding box center [763, 237] width 284 height 404
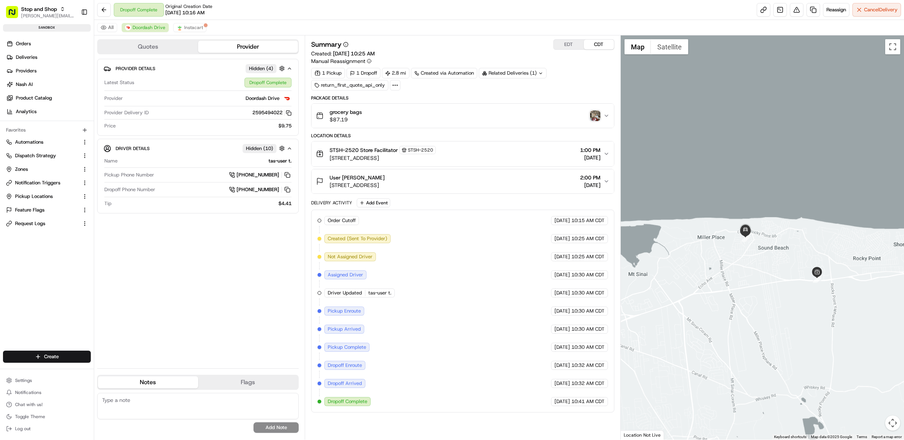
drag, startPoint x: 787, startPoint y: 231, endPoint x: 772, endPoint y: 241, distance: 17.8
click at [772, 241] on div at bounding box center [763, 237] width 284 height 404
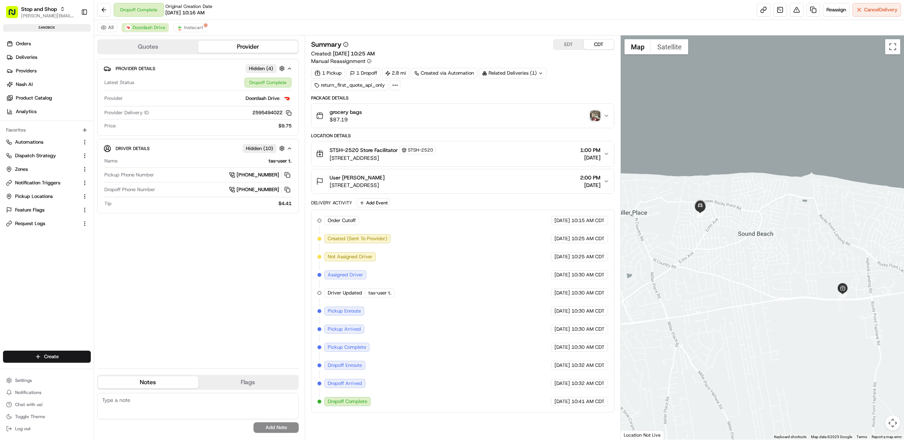
drag, startPoint x: 801, startPoint y: 257, endPoint x: 789, endPoint y: 259, distance: 13.1
click at [789, 259] on div at bounding box center [763, 237] width 284 height 404
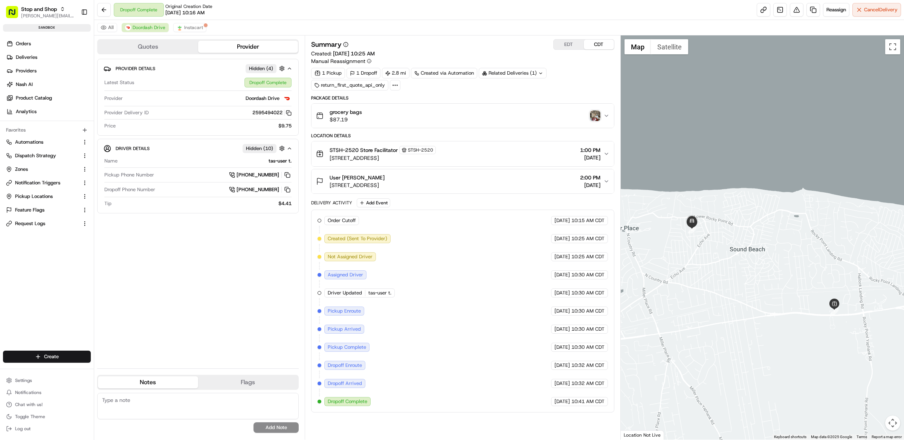
drag, startPoint x: 791, startPoint y: 201, endPoint x: 783, endPoint y: 218, distance: 18.5
click at [783, 218] on div at bounding box center [763, 237] width 284 height 404
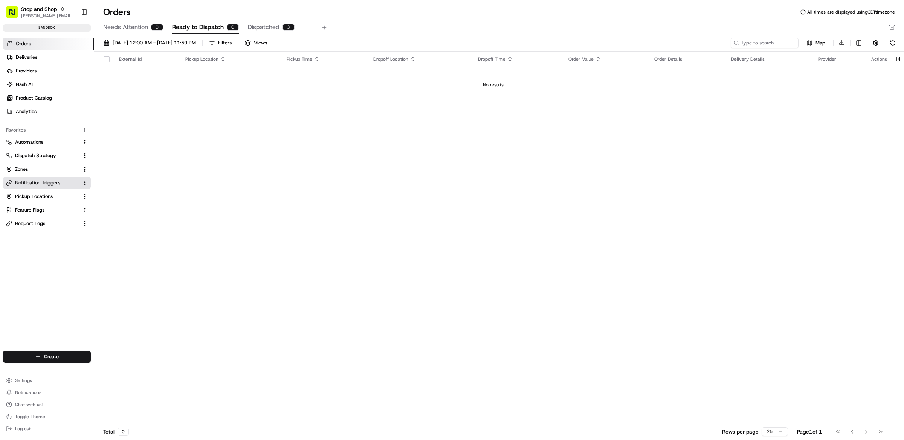
click at [46, 183] on span "Notification Triggers" at bounding box center [37, 182] width 45 height 7
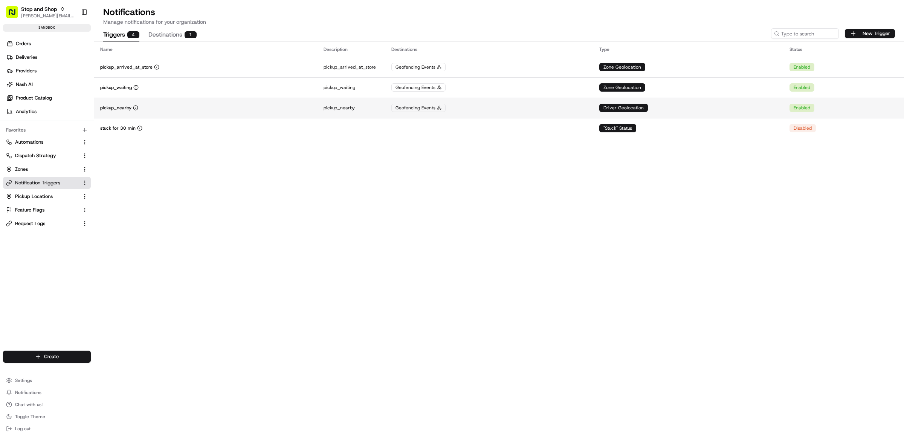
click at [225, 107] on div "pickup_nearby" at bounding box center [205, 108] width 211 height 6
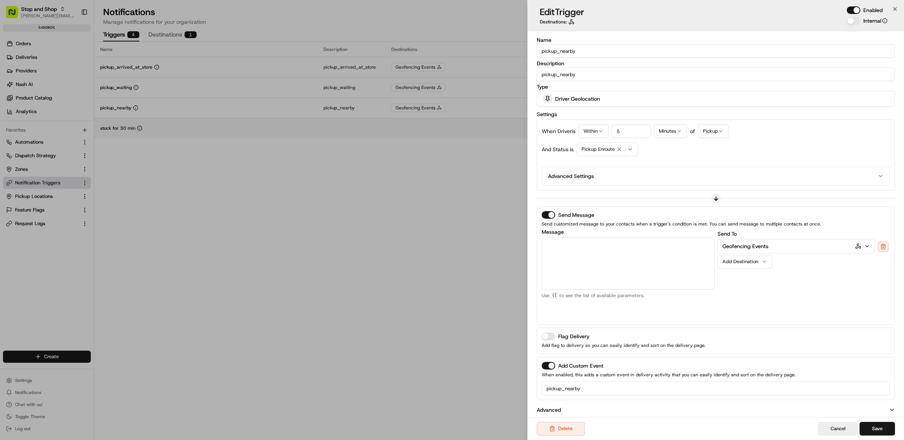
drag, startPoint x: 239, startPoint y: 136, endPoint x: 214, endPoint y: 120, distance: 29.9
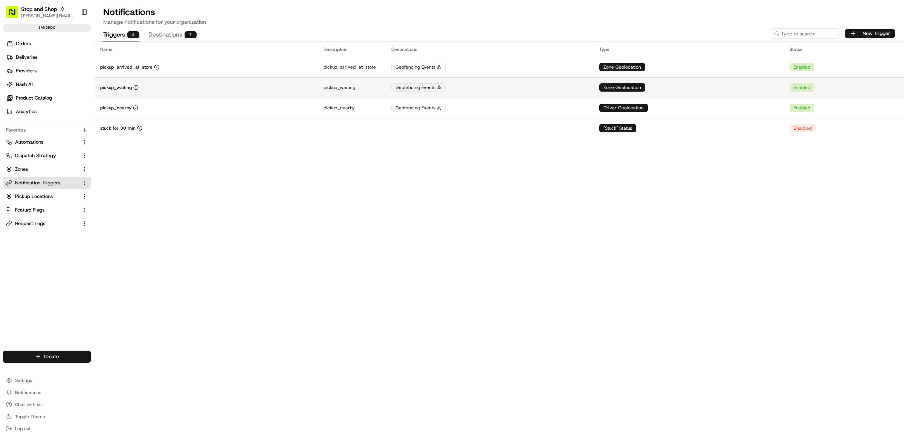
click at [181, 87] on div "pickup_waiting" at bounding box center [205, 87] width 211 height 6
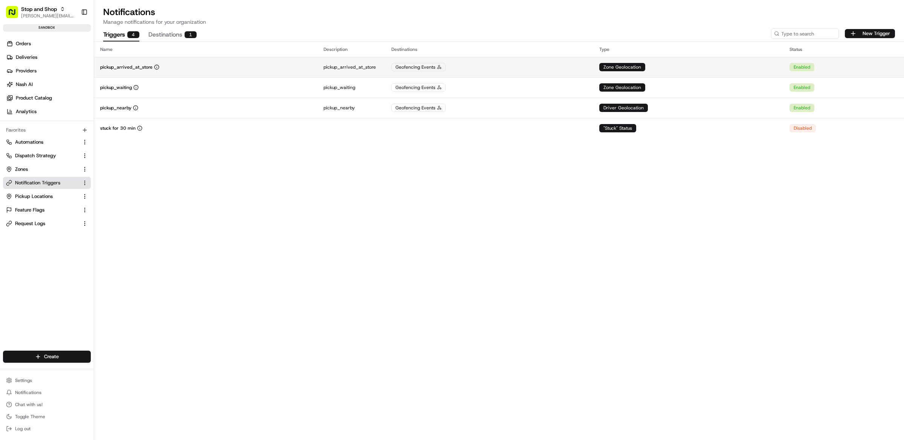
click at [194, 67] on div "pickup_arrived_at_store" at bounding box center [205, 67] width 211 height 6
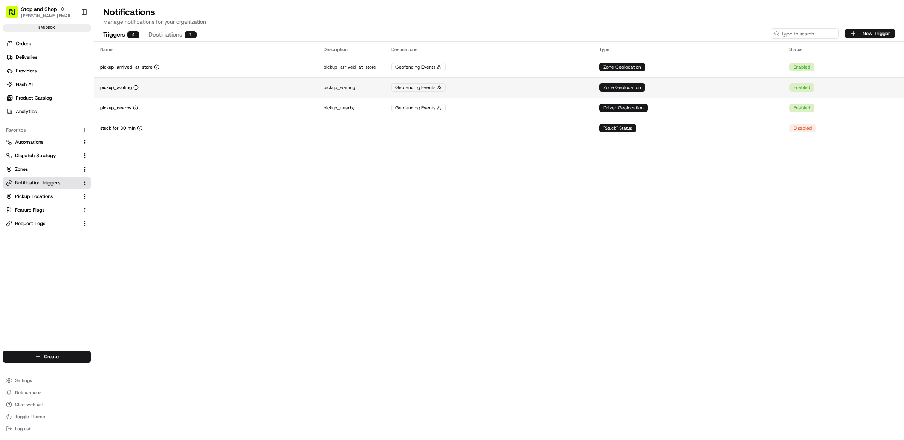
click at [218, 85] on div "pickup_waiting" at bounding box center [205, 87] width 211 height 6
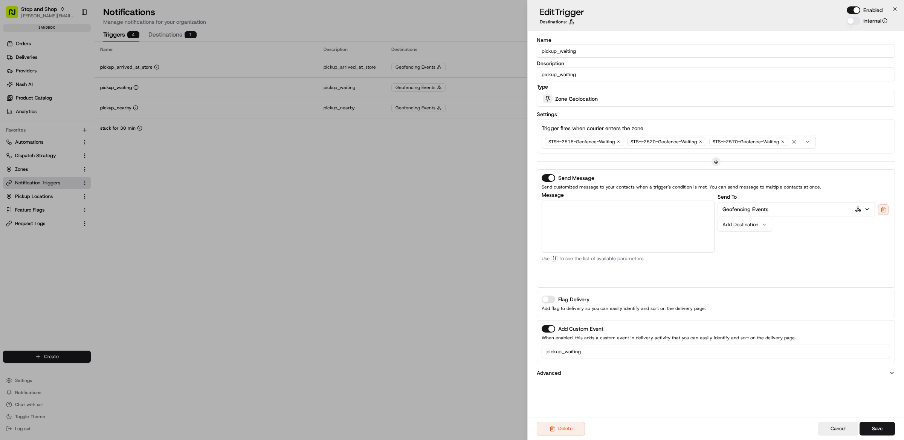
click at [721, 161] on div at bounding box center [716, 161] width 358 height 1
click at [717, 162] on icon at bounding box center [716, 162] width 6 height 6
click at [807, 144] on div "button" at bounding box center [802, 141] width 24 height 9
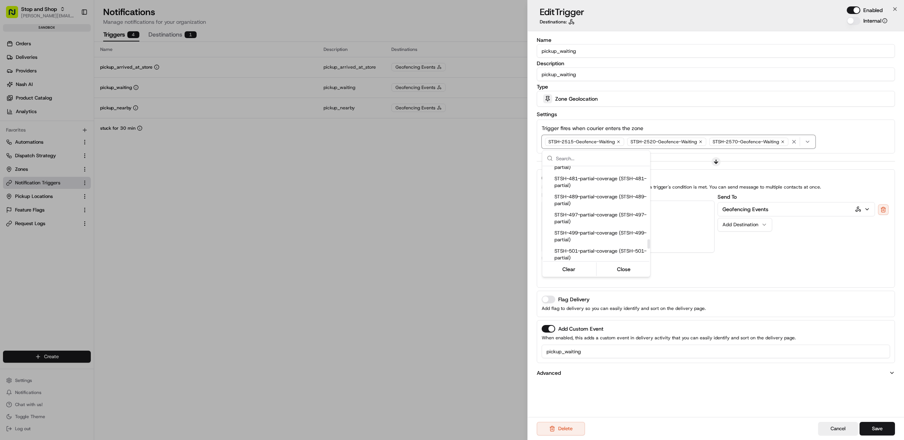
scroll to position [855, 0]
click at [849, 143] on div at bounding box center [452, 220] width 904 height 440
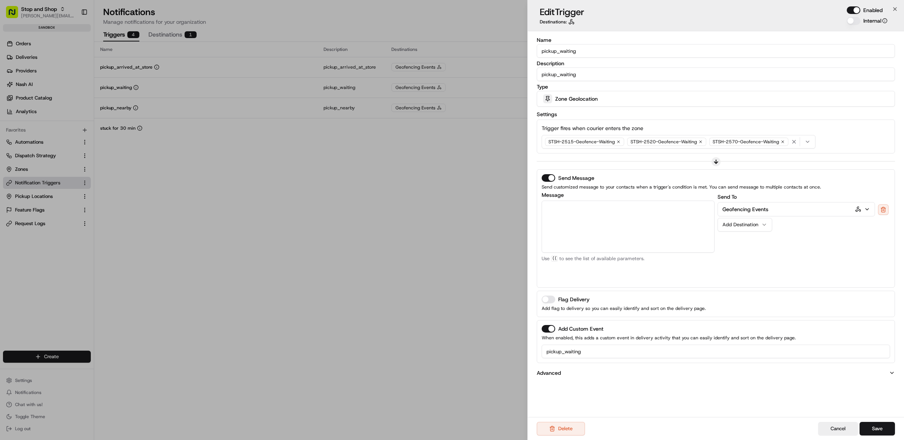
click at [608, 385] on div "Name pickup_waiting Description pickup_waiting Type Zone Geolocation Settings T…" at bounding box center [716, 223] width 376 height 385
click at [556, 375] on p "Advanced" at bounding box center [549, 373] width 24 height 8
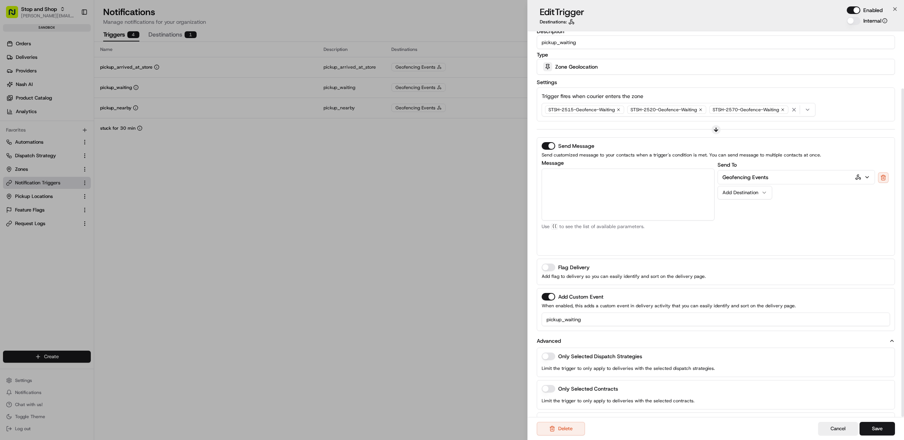
scroll to position [67, 0]
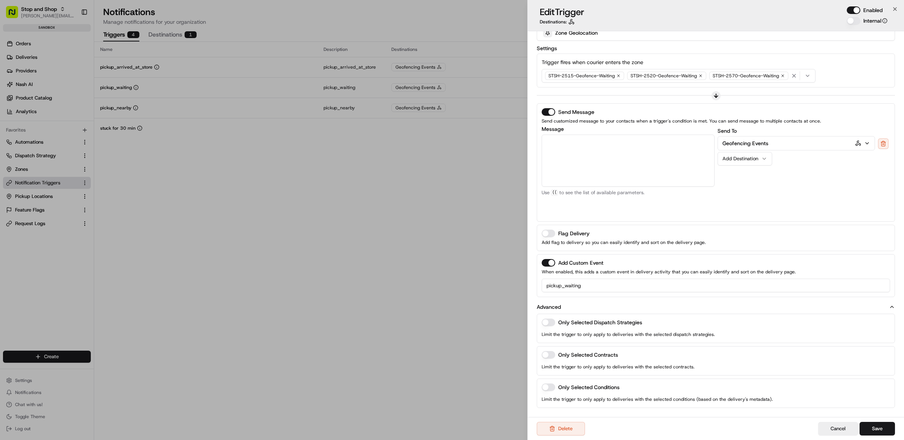
click at [562, 304] on button "Advanced" at bounding box center [716, 307] width 358 height 8
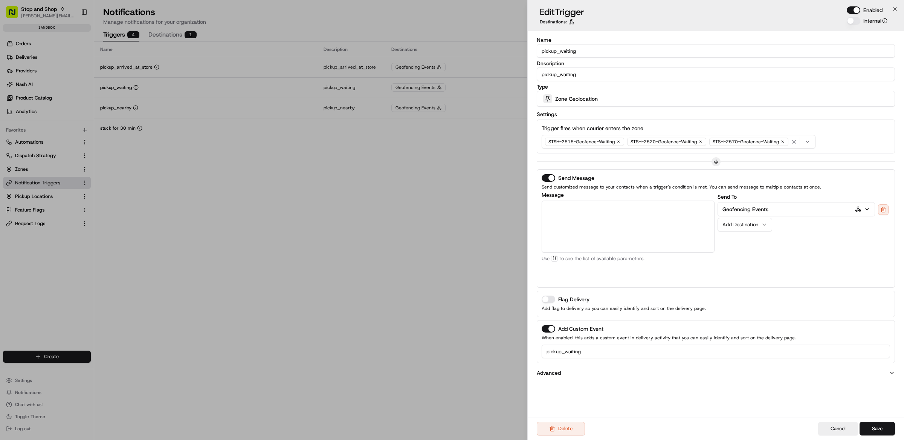
scroll to position [0, 0]
click at [621, 233] on textarea "Message" at bounding box center [628, 226] width 173 height 52
click at [596, 230] on textarea "Message" at bounding box center [628, 226] width 173 height 52
type textarea "("
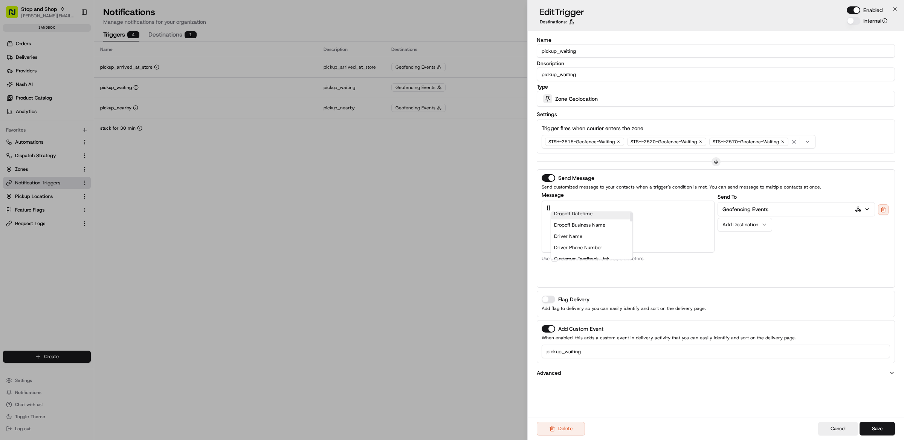
type textarea "{"
click at [611, 268] on div "Order External ID" at bounding box center [597, 266] width 67 height 11
click at [589, 265] on div "Job ID" at bounding box center [586, 262] width 54 height 11
drag, startPoint x: 577, startPoint y: 207, endPoint x: 534, endPoint y: 207, distance: 42.9
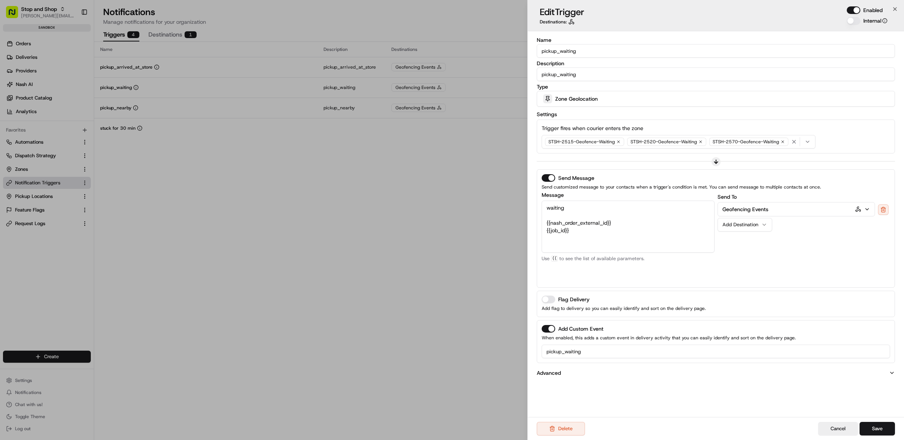
click at [534, 207] on div "Name pickup_waiting Description pickup_waiting Type Zone Geolocation Settings T…" at bounding box center [716, 223] width 376 height 385
click at [545, 221] on textarea "{{nash_order_external_id}} {{job_id}}" at bounding box center [628, 226] width 173 height 52
click at [625, 238] on textarea "{{nash_order_external_id}} {{job_id}}" at bounding box center [628, 226] width 173 height 52
click at [619, 212] on textarea "{{nash_order_external_id}} {{job_id}}" at bounding box center [628, 226] width 173 height 52
click at [622, 206] on textarea "{{nash_order_external_id}} {{job_id}}" at bounding box center [628, 226] width 173 height 52
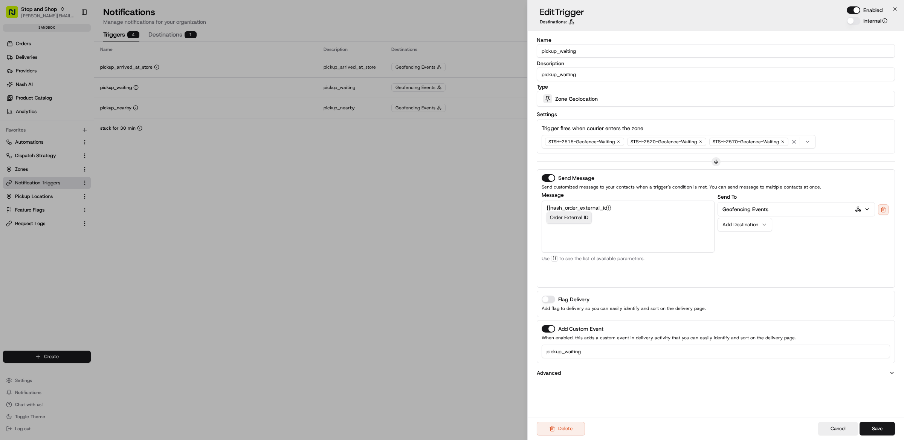
click at [610, 243] on textarea "{{nash_order_external_id}} {{job_id}}" at bounding box center [628, 226] width 173 height 52
click at [616, 222] on textarea "{{nash_order_external_id}} {{job_id}}" at bounding box center [628, 226] width 173 height 52
click at [643, 216] on textarea "{{nash_order_external_id}} {{job_id}}" at bounding box center [628, 226] width 173 height 52
click at [637, 211] on textarea "{{nash_order_external_id}} {{job_id}}" at bounding box center [628, 226] width 173 height 52
click at [649, 220] on textarea "{{nash_order_external_id}} {{job_id}}" at bounding box center [628, 226] width 173 height 52
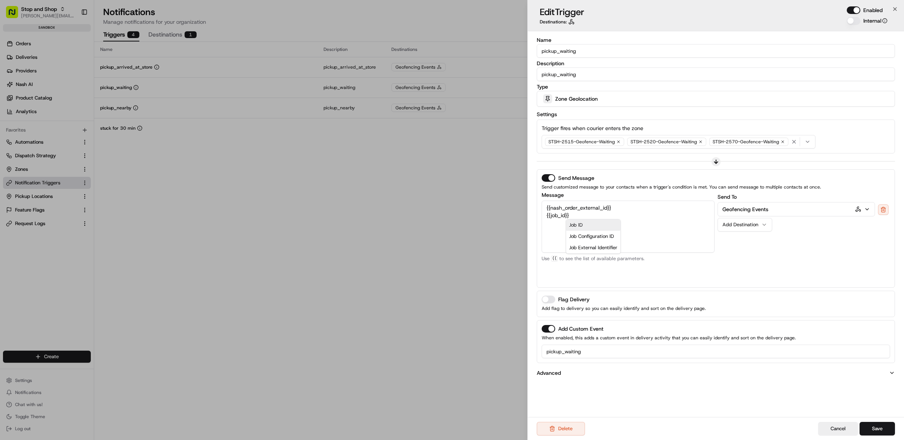
click at [585, 215] on textarea "{{nash_order_external_id}} {{job_id}}" at bounding box center [628, 226] width 173 height 52
click at [575, 283] on div "Send Message Send customized message to your contacts when a trigger's conditio…" at bounding box center [716, 228] width 358 height 118
drag, startPoint x: 618, startPoint y: 209, endPoint x: 543, endPoint y: 207, distance: 75.0
click at [543, 207] on textarea "{{nash_order_external_id}} {{job_id}}" at bounding box center [628, 226] width 173 height 52
click at [627, 209] on textarea "{{nash_order_external_id}} {{job_id}}" at bounding box center [628, 226] width 173 height 52
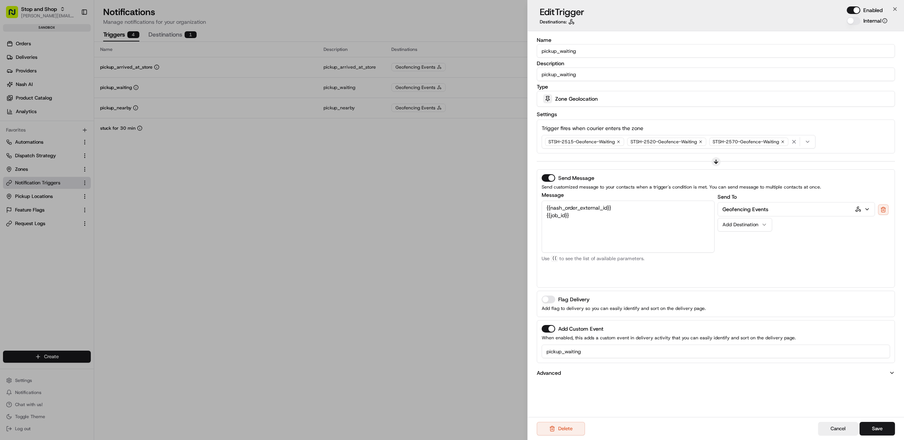
click at [601, 227] on textarea "{{nash_order_external_id}} {{job_id}}" at bounding box center [628, 226] width 173 height 52
drag, startPoint x: 578, startPoint y: 216, endPoint x: 508, endPoint y: 216, distance: 70.1
click at [508, 216] on body "Stop and Shop matt@usenash.com Toggle Sidebar sandbox Orders Deliveries Provide…" at bounding box center [452, 220] width 904 height 440
click at [555, 219] on textarea "{{nash_order_external_id}}" at bounding box center [628, 226] width 173 height 52
type textarea "{{nash_order_external_id}}"
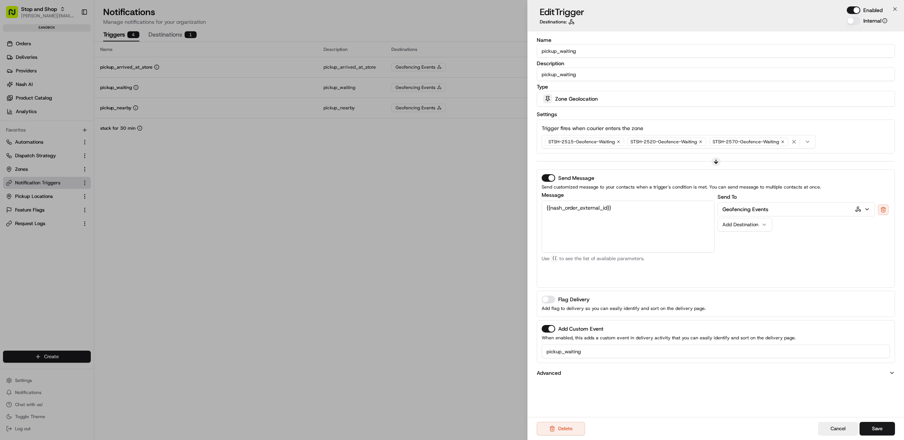
click at [641, 284] on div "Send Message Send customized message to your contacts when a trigger's conditio…" at bounding box center [716, 228] width 358 height 118
click at [633, 241] on textarea "{{nash_order_external_id}}" at bounding box center [628, 226] width 173 height 52
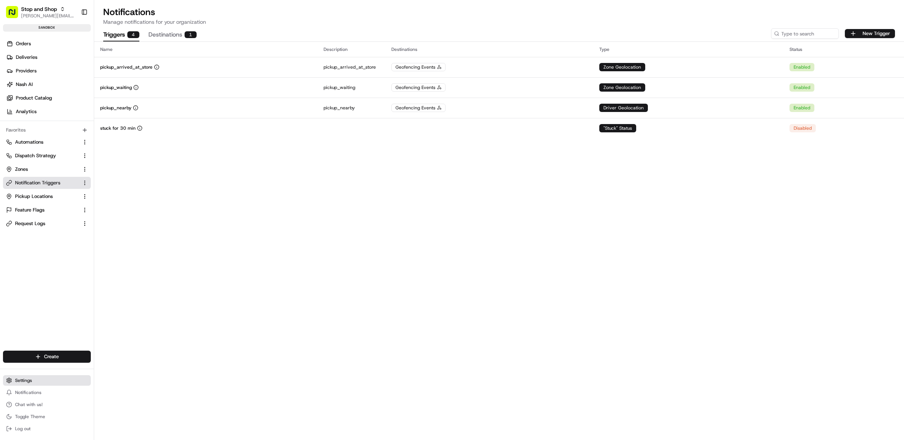
click at [25, 382] on span "Settings" at bounding box center [23, 380] width 17 height 6
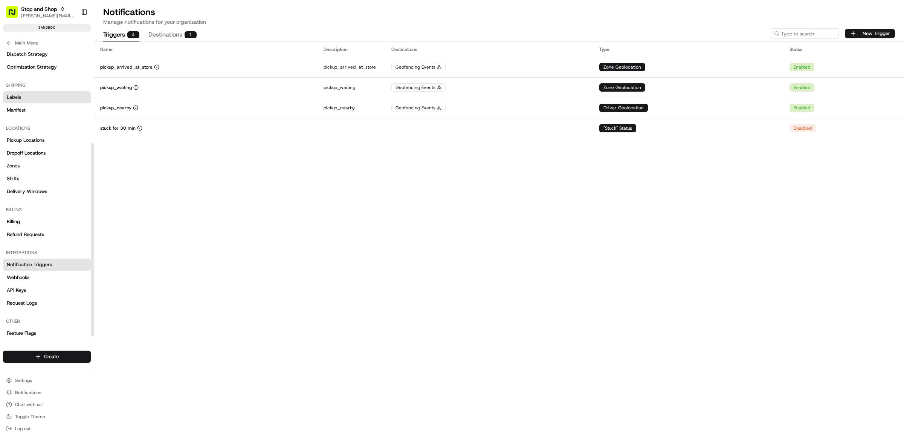
scroll to position [144, 0]
click at [40, 274] on link "Webhooks" at bounding box center [47, 273] width 88 height 12
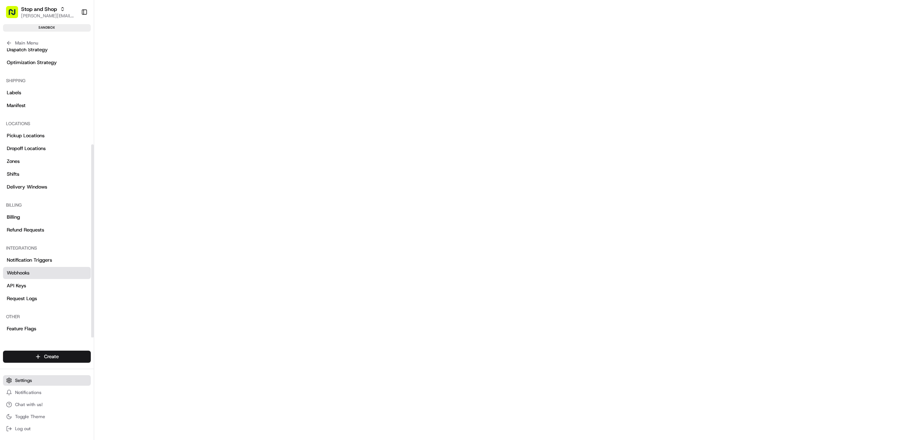
click at [32, 379] on span "Settings" at bounding box center [23, 380] width 17 height 6
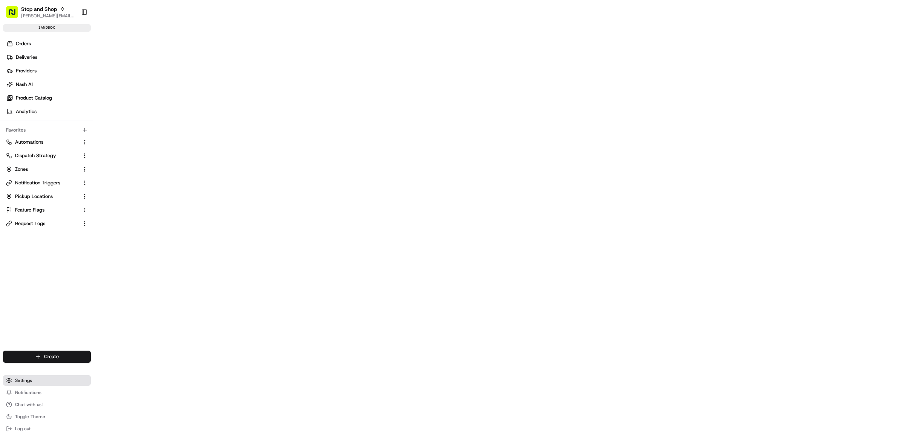
click at [30, 378] on span "Settings" at bounding box center [23, 380] width 17 height 6
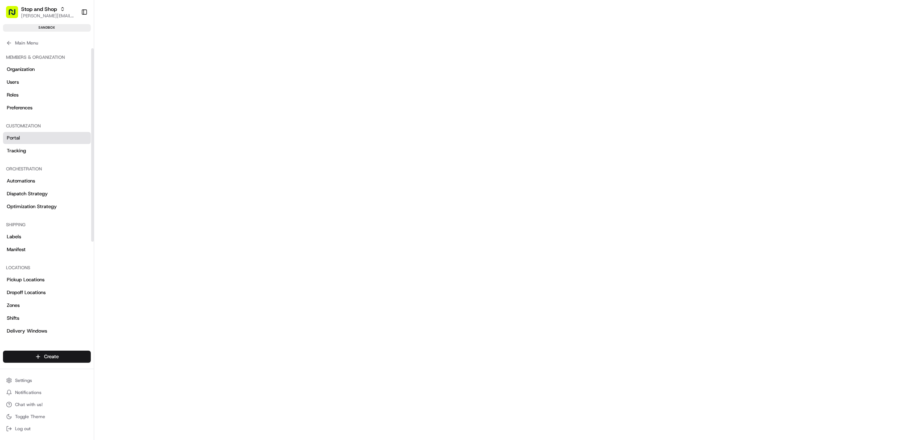
click at [36, 138] on link "Portal" at bounding box center [47, 138] width 88 height 12
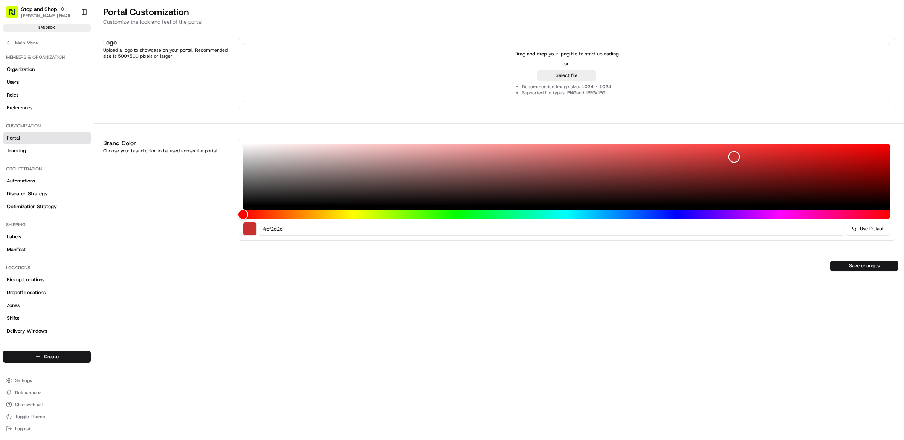
type input "#d02d2d"
drag, startPoint x: 245, startPoint y: 145, endPoint x: 751, endPoint y: 155, distance: 506.4
click at [751, 155] on div "Color" at bounding box center [751, 155] width 12 height 12
click at [867, 267] on button "Save changes" at bounding box center [864, 265] width 68 height 11
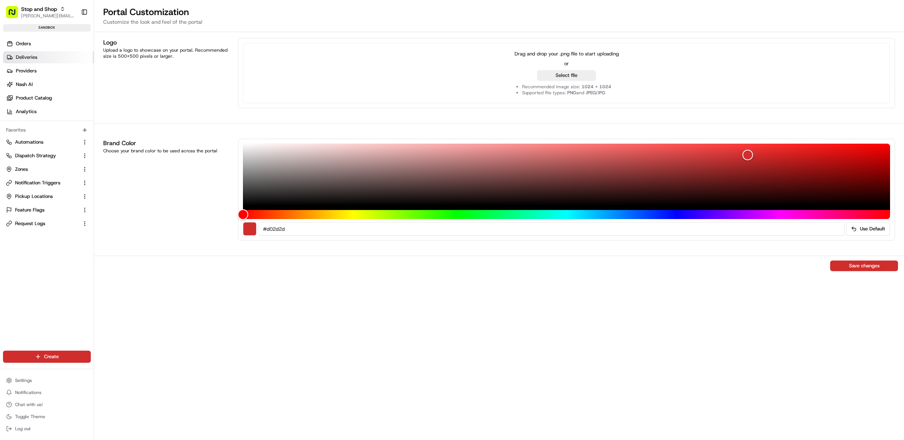
click at [35, 59] on span "Deliveries" at bounding box center [26, 57] width 21 height 7
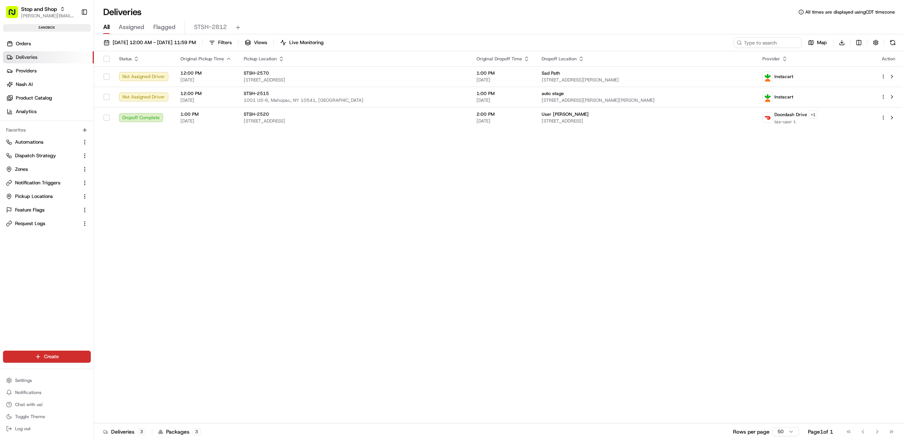
click at [35, 372] on div "Settings Notifications Chat with us! Toggle Theme Log out" at bounding box center [47, 404] width 94 height 65
click at [36, 377] on button "Settings" at bounding box center [47, 380] width 88 height 11
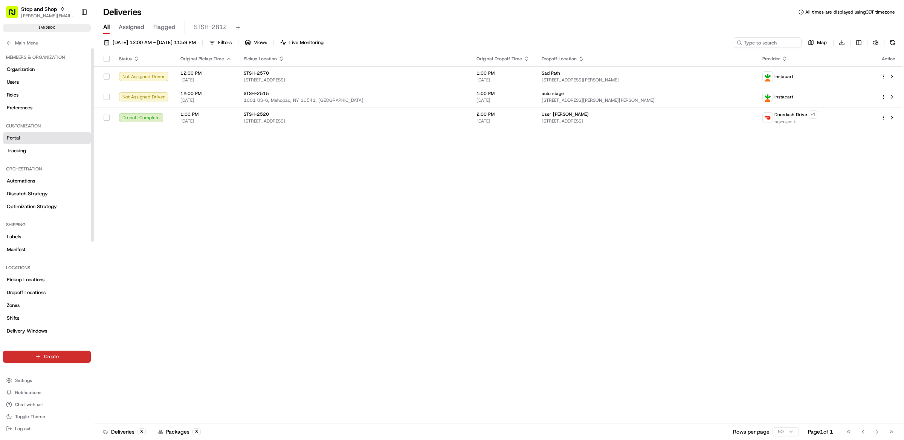
click at [37, 132] on link "Portal" at bounding box center [47, 138] width 88 height 12
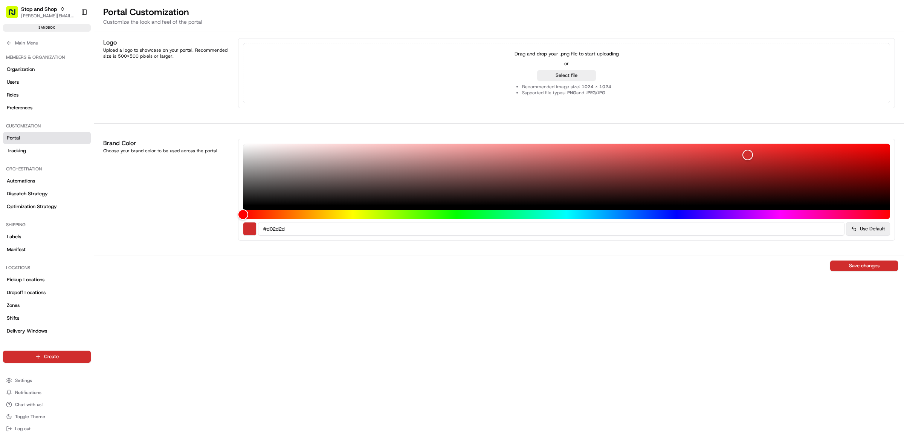
click at [876, 231] on button "Use Default" at bounding box center [868, 229] width 44 height 14
click at [336, 225] on input at bounding box center [551, 229] width 587 height 14
drag, startPoint x: 877, startPoint y: 269, endPoint x: 593, endPoint y: 253, distance: 284.2
click at [877, 269] on div "Save changes" at bounding box center [499, 265] width 810 height 20
click at [246, 230] on div at bounding box center [250, 229] width 14 height 14
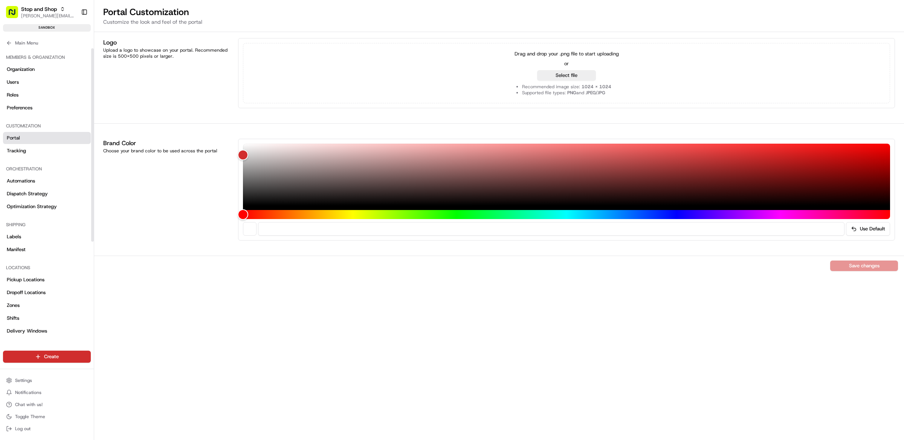
click at [859, 277] on div "Logo Upload a logo to showcase on your portal. Recommended size is 500x500 pixe…" at bounding box center [499, 236] width 810 height 408
click at [857, 269] on div "Save changes" at bounding box center [499, 265] width 810 height 20
drag, startPoint x: 249, startPoint y: 227, endPoint x: 279, endPoint y: 230, distance: 29.9
click at [249, 227] on div at bounding box center [250, 229] width 14 height 14
click at [280, 230] on input at bounding box center [551, 229] width 587 height 14
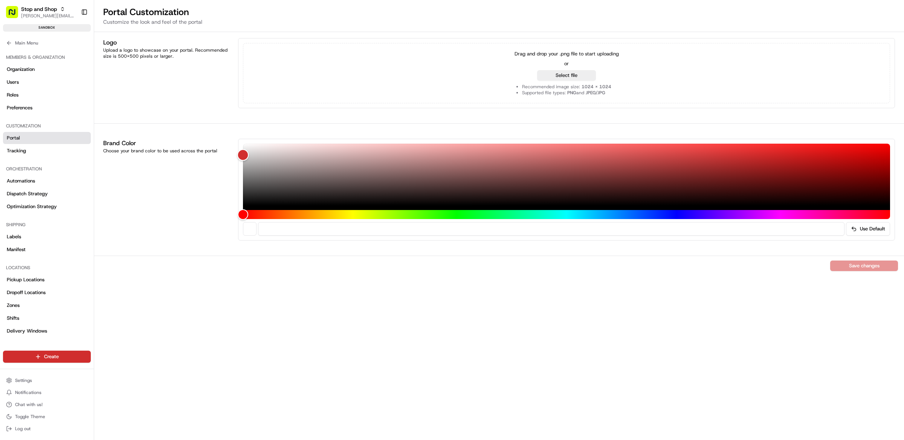
type input "#413e3e"
click at [270, 190] on div "Color" at bounding box center [566, 175] width 647 height 62
click at [874, 228] on button "Use Default" at bounding box center [868, 229] width 44 height 14
click at [865, 266] on div "Save changes" at bounding box center [499, 265] width 810 height 20
click at [860, 228] on button "Use Default" at bounding box center [868, 229] width 44 height 14
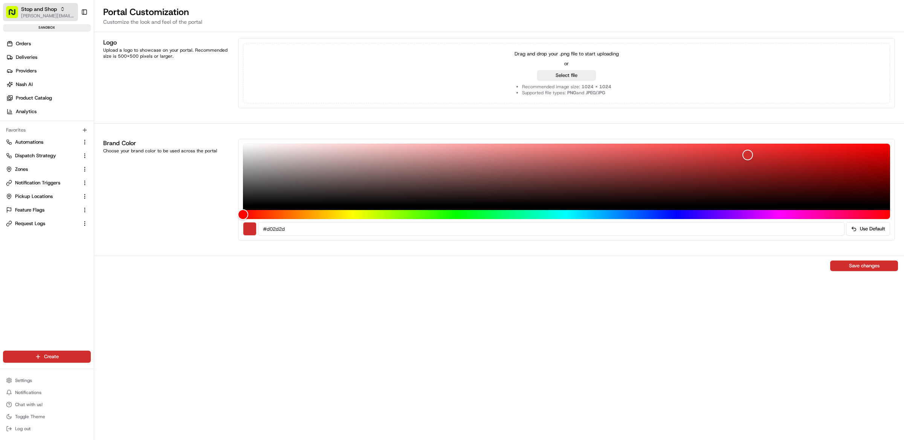
click at [29, 13] on span "[PERSON_NAME][EMAIL_ADDRESS][DOMAIN_NAME]" at bounding box center [48, 16] width 54 height 6
type input "food lion"
click at [127, 41] on div "Food Lion" at bounding box center [135, 39] width 109 height 15
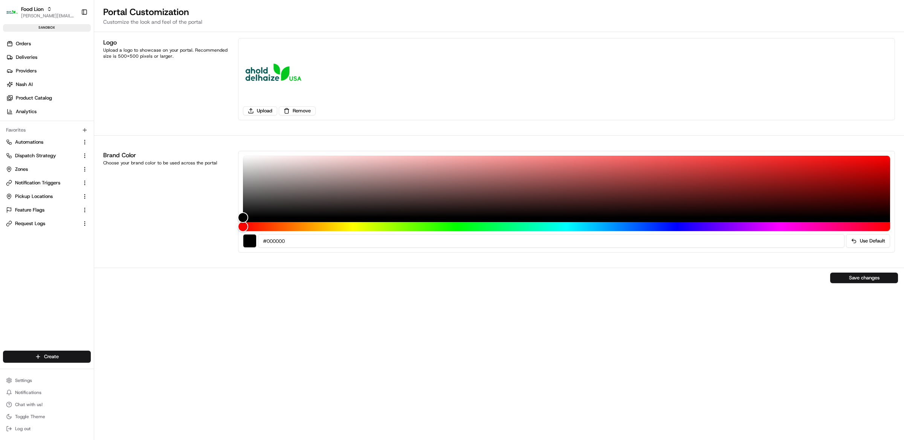
click at [290, 239] on input "#000000" at bounding box center [551, 241] width 587 height 14
click at [41, 15] on span "[PERSON_NAME][EMAIL_ADDRESS][DOMAIN_NAME]" at bounding box center [48, 16] width 54 height 6
type input "stop and shop"
click at [130, 40] on div "Stop and Shop" at bounding box center [135, 39] width 109 height 15
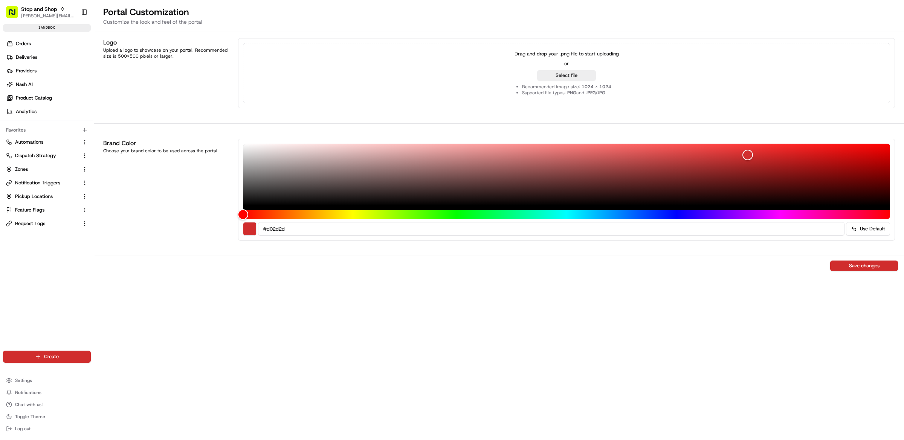
click at [307, 230] on input "#d02d2d" at bounding box center [551, 229] width 587 height 14
paste input "000000"
type input "#000000"
click at [845, 264] on button "Save changes" at bounding box center [864, 265] width 68 height 11
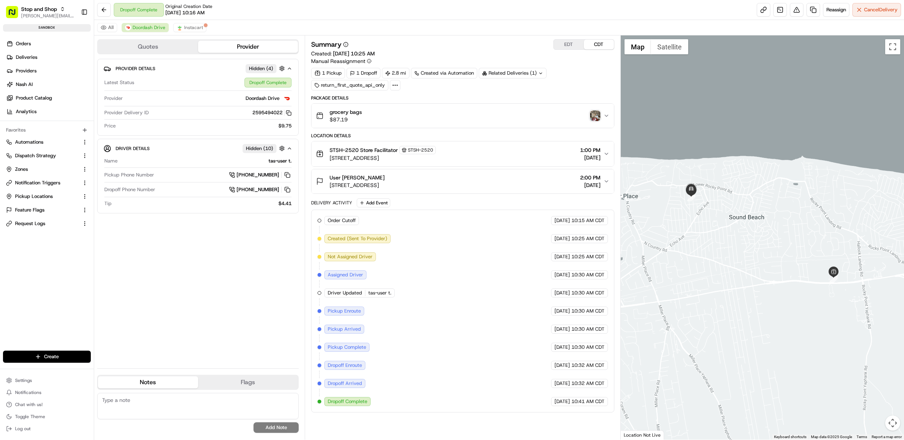
click at [29, 148] on button "Automations" at bounding box center [47, 142] width 88 height 12
click at [36, 144] on span "Automations" at bounding box center [29, 142] width 28 height 7
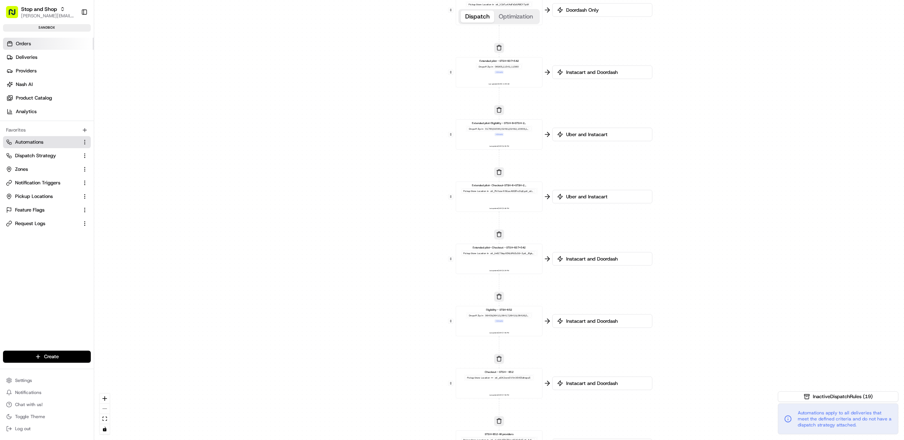
click at [26, 46] on span "Orders" at bounding box center [23, 43] width 15 height 7
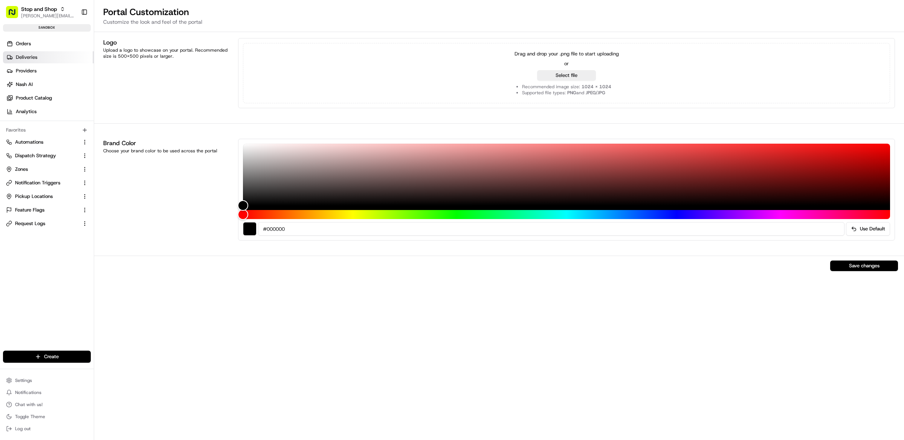
click at [35, 60] on span "Deliveries" at bounding box center [26, 57] width 21 height 7
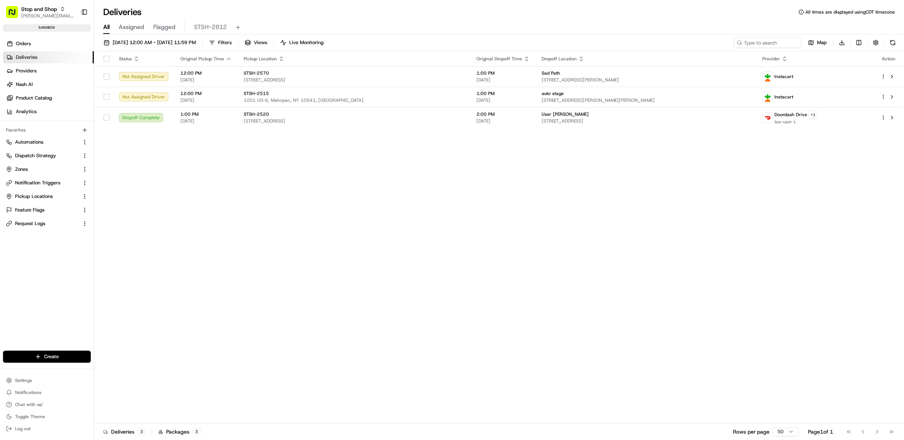
drag, startPoint x: 304, startPoint y: 197, endPoint x: 300, endPoint y: 199, distance: 4.9
click at [304, 197] on div "Status Original Pickup Time Pickup Location Original Dropoff Time Dropoff Locat…" at bounding box center [498, 237] width 809 height 372
drag, startPoint x: 37, startPoint y: 27, endPoint x: 66, endPoint y: 26, distance: 29.0
click at [66, 28] on div "sandbox" at bounding box center [47, 28] width 88 height 8
click at [490, 173] on div "Status Original Pickup Time Pickup Location Original Dropoff Time Dropoff Locat…" at bounding box center [498, 237] width 809 height 372
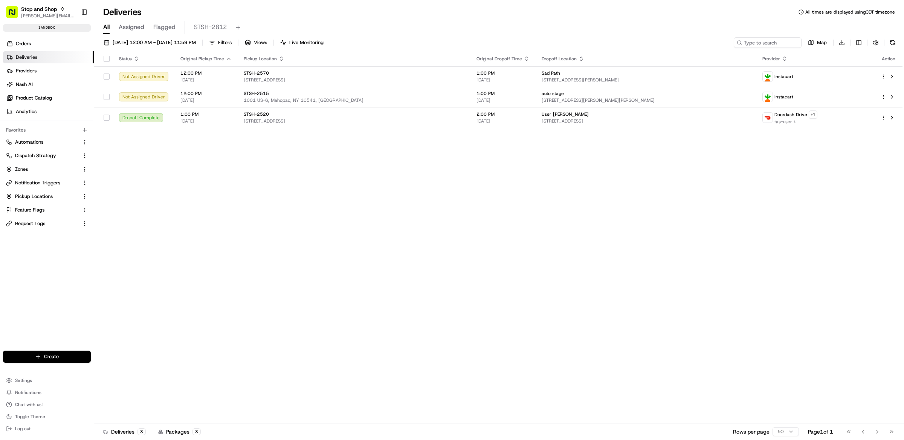
click at [489, 173] on div "Status Original Pickup Time Pickup Location Original Dropoff Time Dropoff Locat…" at bounding box center [498, 237] width 809 height 372
drag, startPoint x: 64, startPoint y: 30, endPoint x: 41, endPoint y: 30, distance: 22.2
click at [41, 30] on div "sandbox" at bounding box center [47, 28] width 88 height 8
drag, startPoint x: 281, startPoint y: 303, endPoint x: 257, endPoint y: 316, distance: 27.5
click at [281, 303] on div "Status Original Pickup Time Pickup Location Original Dropoff Time Dropoff Locat…" at bounding box center [498, 237] width 809 height 372
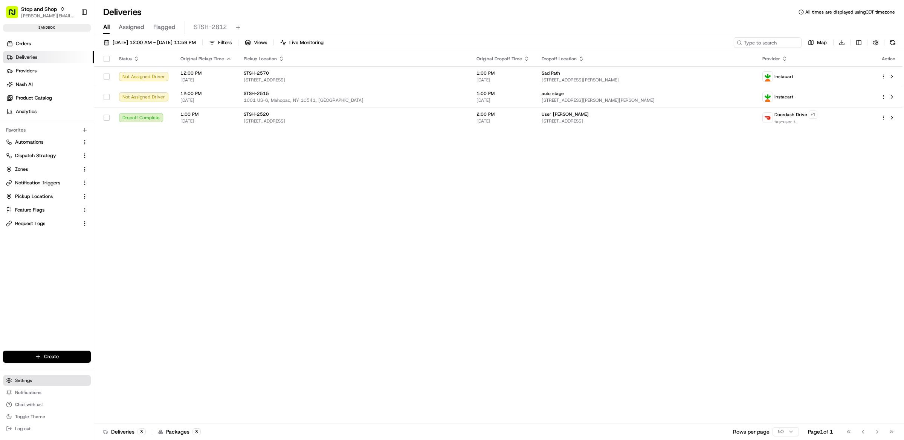
click at [59, 378] on button "Settings" at bounding box center [47, 380] width 88 height 11
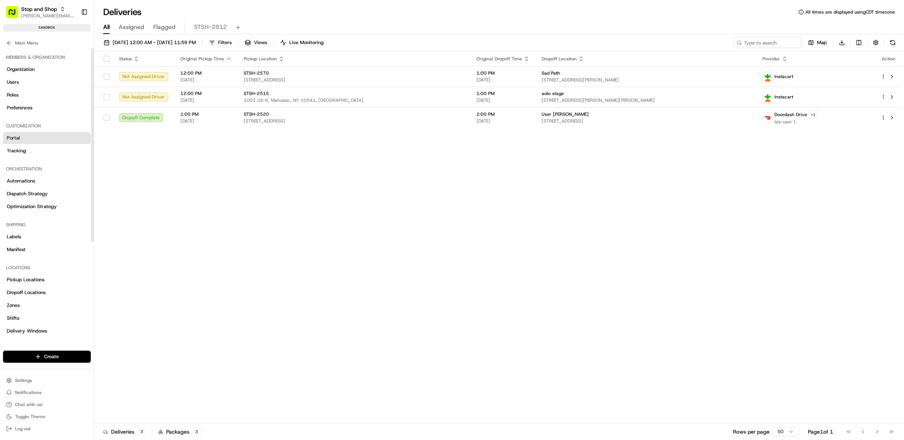
click at [37, 138] on link "Portal" at bounding box center [47, 138] width 88 height 12
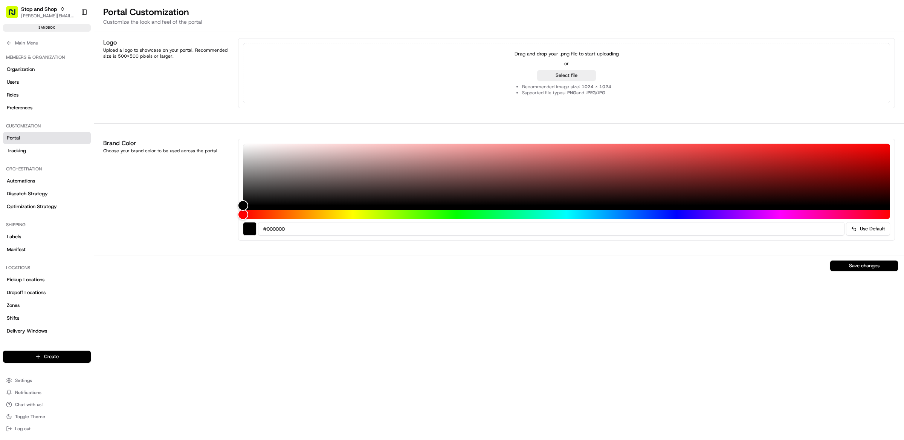
click at [153, 76] on div "Logo Upload a logo to showcase on your portal. Recommended size is 500x500 pixe…" at bounding box center [166, 73] width 126 height 70
drag, startPoint x: 283, startPoint y: 201, endPoint x: 679, endPoint y: 171, distance: 396.4
click at [679, 171] on div "Color" at bounding box center [679, 171] width 12 height 12
type input "#ef0303"
drag, startPoint x: 679, startPoint y: 171, endPoint x: 882, endPoint y: 148, distance: 204.8
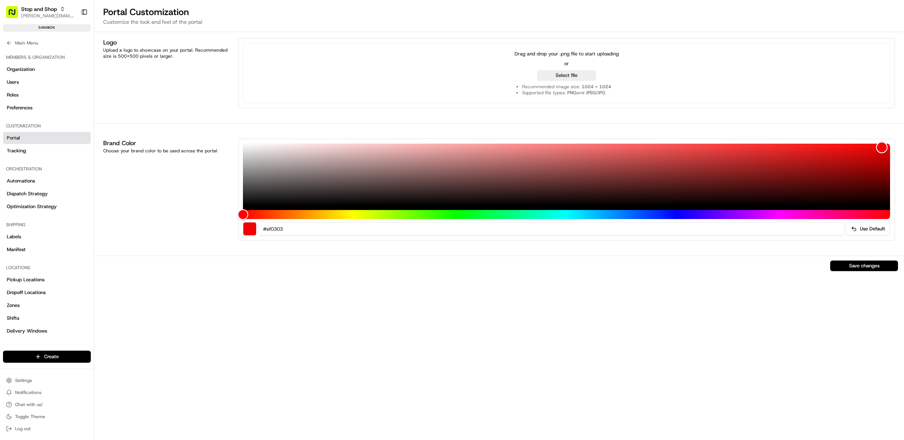
click at [882, 148] on div "Color" at bounding box center [882, 148] width 12 height 12
click at [865, 265] on button "Save changes" at bounding box center [864, 265] width 68 height 11
drag, startPoint x: 710, startPoint y: 336, endPoint x: 706, endPoint y: 332, distance: 5.6
click at [707, 333] on div "Logo Upload a logo to showcase on your portal. Recommended size is 500x500 pixe…" at bounding box center [499, 236] width 810 height 408
click at [8, 43] on icon at bounding box center [8, 43] width 3 height 0
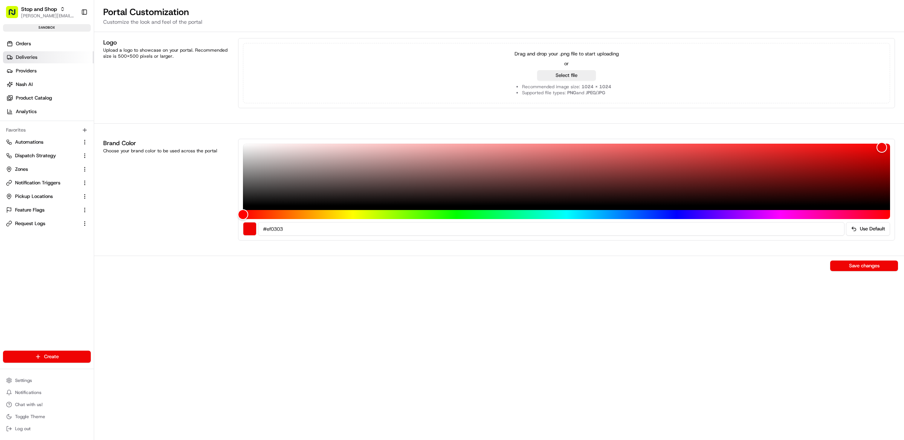
click at [27, 60] on span "Deliveries" at bounding box center [26, 57] width 21 height 7
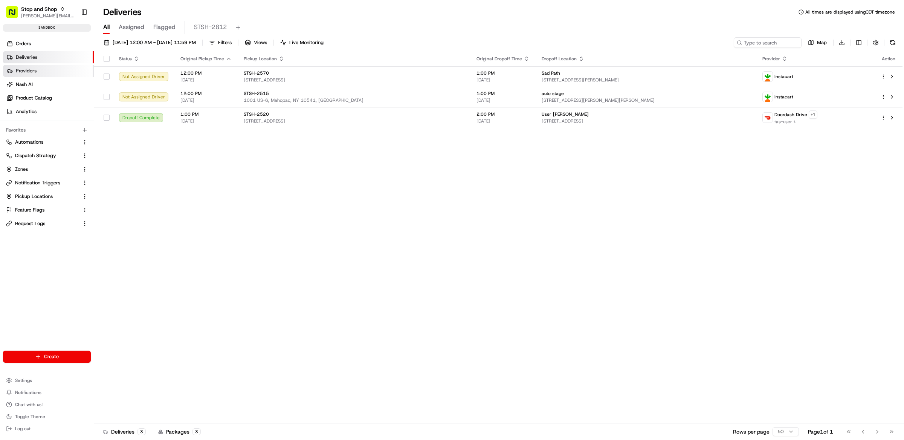
click at [84, 76] on link "Providers" at bounding box center [48, 71] width 91 height 12
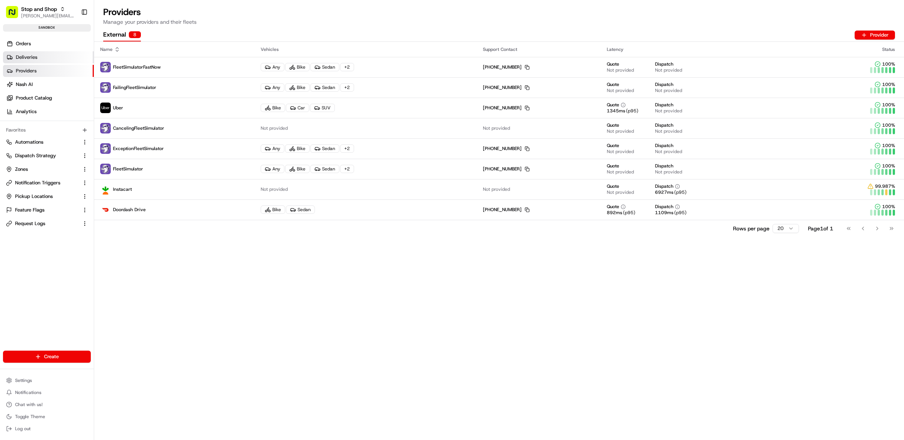
click at [46, 58] on link "Deliveries" at bounding box center [48, 57] width 91 height 12
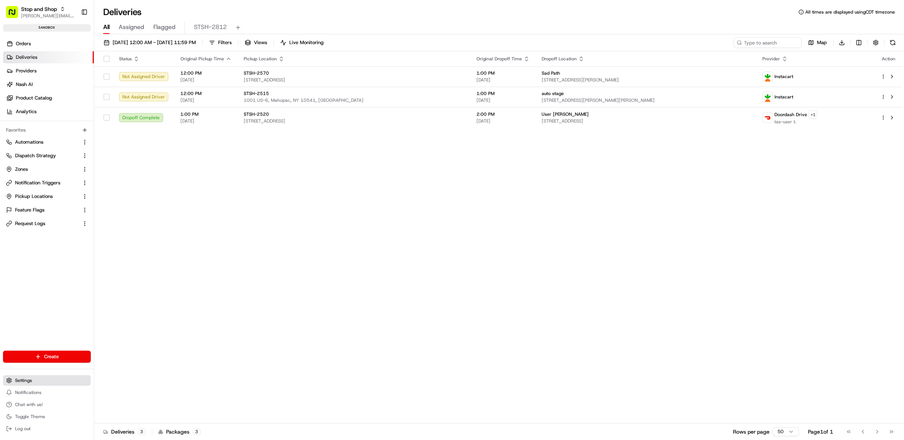
click at [32, 382] on button "Settings" at bounding box center [47, 380] width 88 height 11
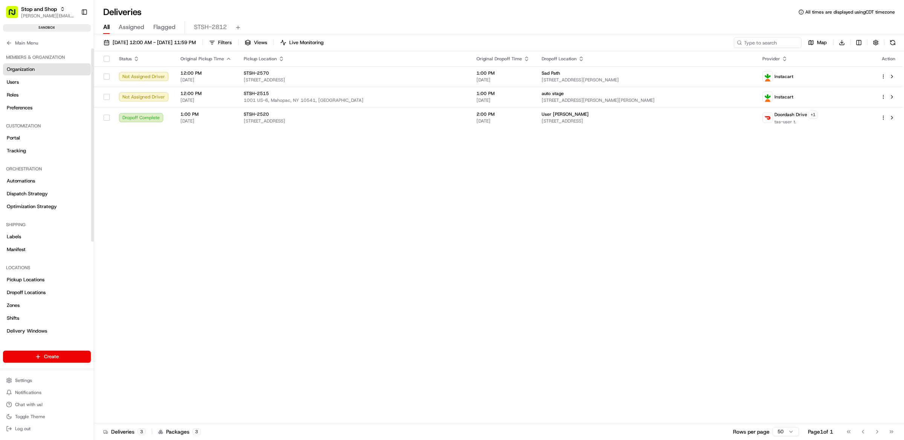
click at [38, 70] on link "Organization" at bounding box center [47, 69] width 88 height 12
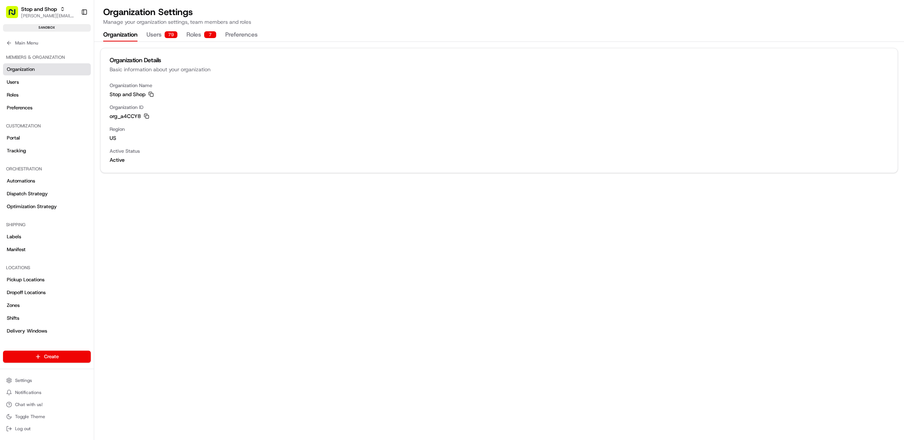
click at [237, 37] on button "Preferences" at bounding box center [241, 35] width 32 height 13
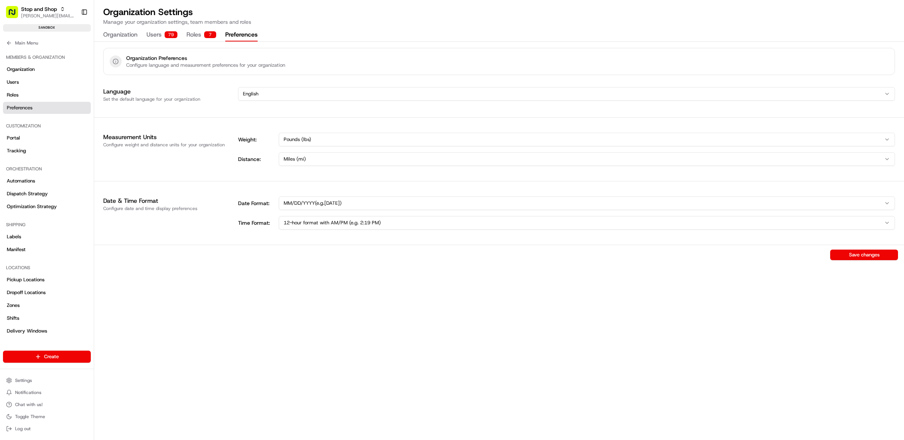
click at [116, 36] on button "Organization" at bounding box center [120, 35] width 34 height 13
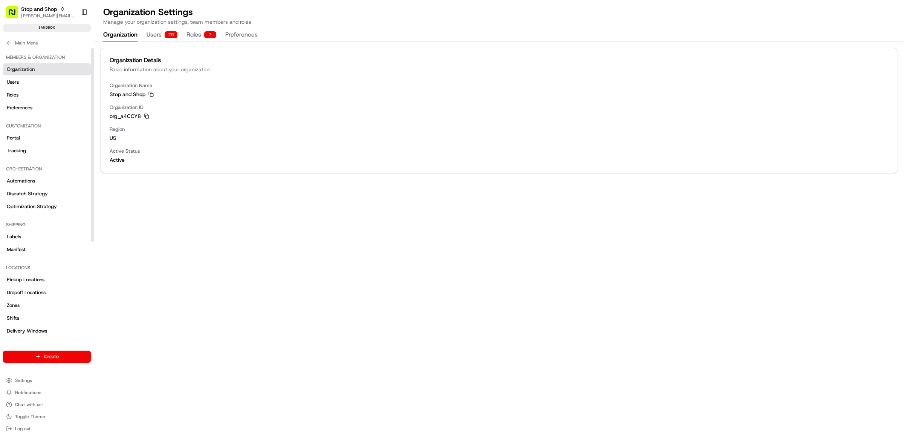
click at [205, 303] on div "Organization Details Basic information about your organization Organization Nam…" at bounding box center [499, 241] width 810 height 398
click at [37, 413] on button "Toggle Theme" at bounding box center [47, 416] width 88 height 11
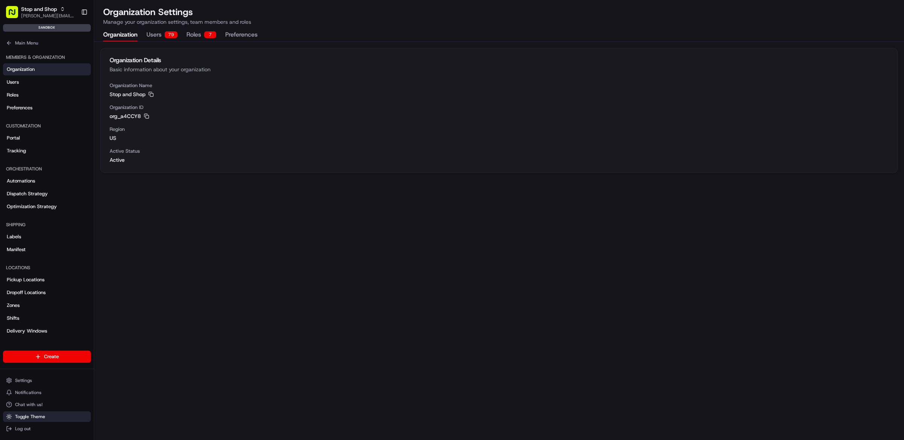
click at [40, 412] on button "Toggle Theme" at bounding box center [47, 416] width 88 height 11
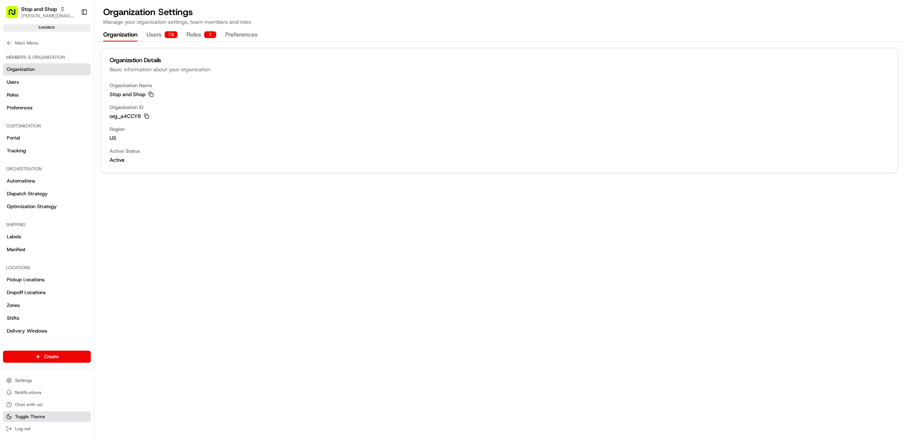
click at [45, 415] on button "Toggle Theme" at bounding box center [47, 416] width 88 height 11
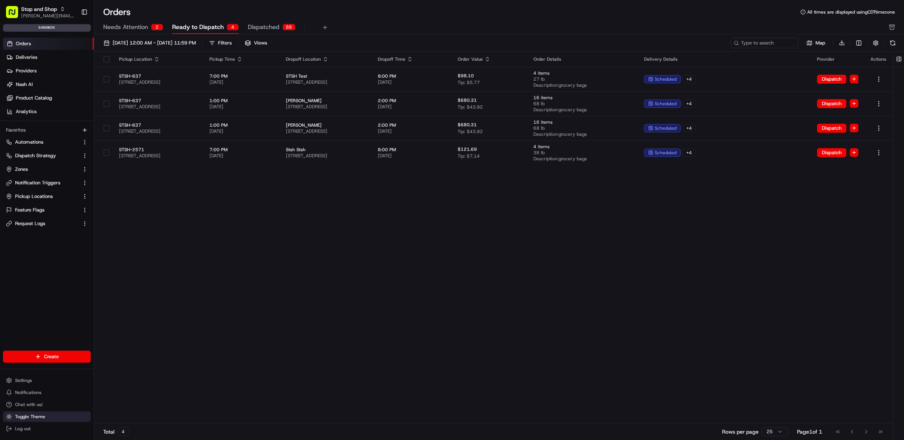
click at [51, 416] on button "Toggle Theme" at bounding box center [47, 416] width 88 height 11
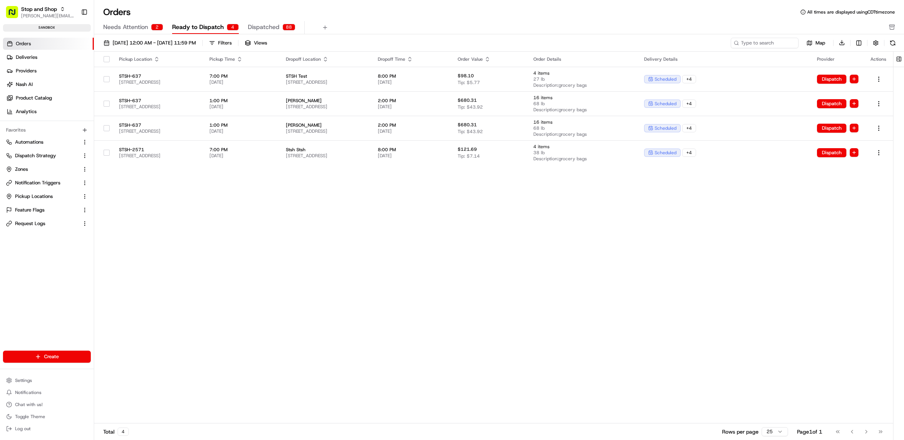
click at [539, 330] on div "Pickup Location Pickup Time Dropoff Location Dropoff Time Order Value Order Det…" at bounding box center [493, 238] width 799 height 372
click at [333, 350] on div "Pickup Location Pickup Time Dropoff Location Dropoff Time Order Value Order Det…" at bounding box center [493, 238] width 799 height 372
click at [442, 253] on div "Pickup Location Pickup Time Dropoff Location Dropoff Time Order Value Order Det…" at bounding box center [493, 238] width 799 height 372
click at [328, 25] on button at bounding box center [325, 27] width 11 height 11
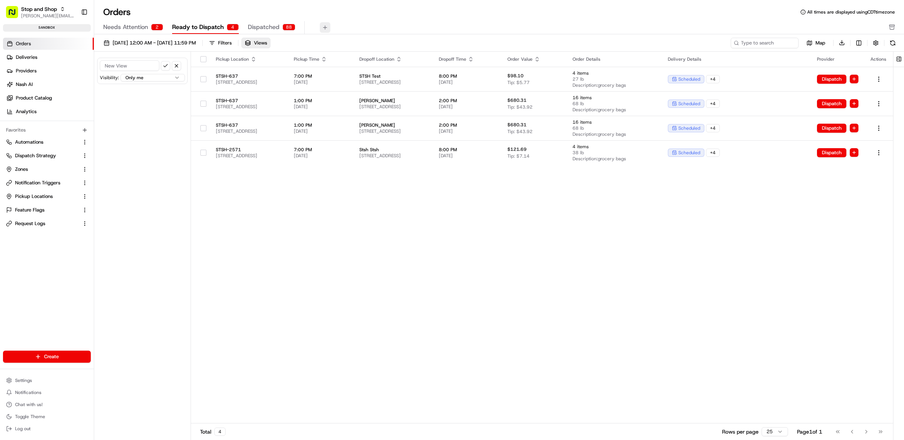
click at [325, 26] on button at bounding box center [325, 27] width 11 height 11
click at [267, 41] on span "Views" at bounding box center [260, 43] width 13 height 7
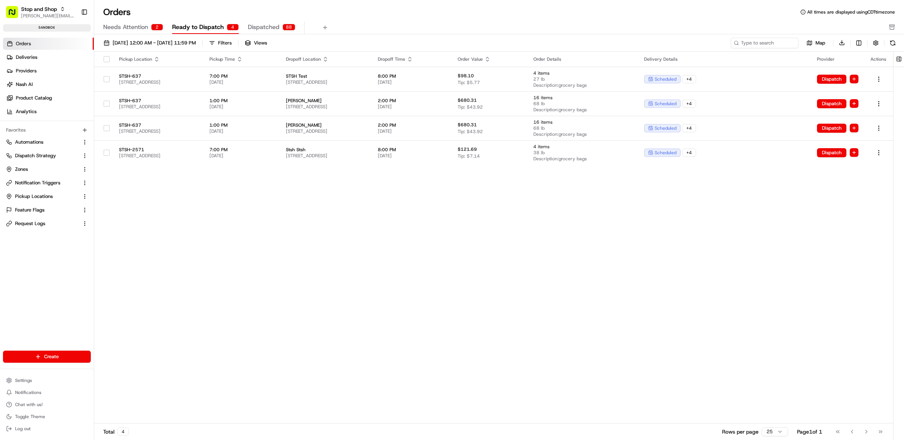
click at [536, 258] on div "Pickup Location Pickup Time Dropoff Location Dropoff Time Order Value Order Det…" at bounding box center [493, 238] width 799 height 372
click at [25, 378] on span "Settings" at bounding box center [23, 380] width 17 height 6
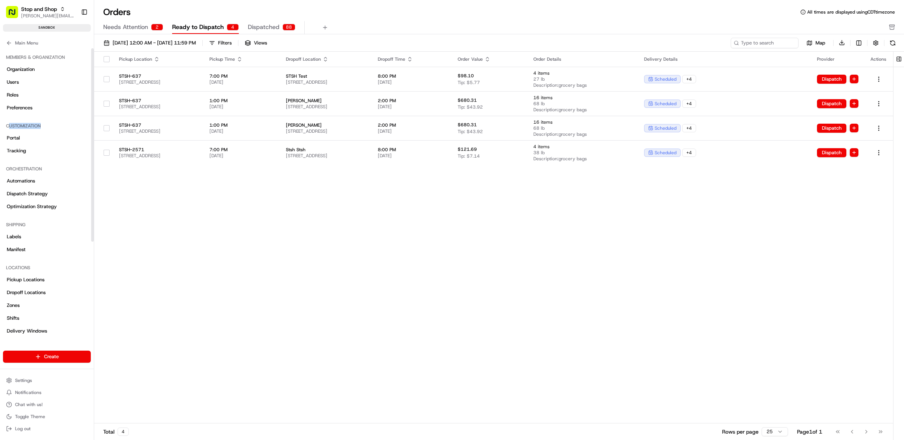
drag, startPoint x: 42, startPoint y: 124, endPoint x: 9, endPoint y: 124, distance: 33.5
click at [9, 124] on div "Customization" at bounding box center [47, 126] width 88 height 12
click at [25, 144] on link "Portal" at bounding box center [47, 138] width 88 height 12
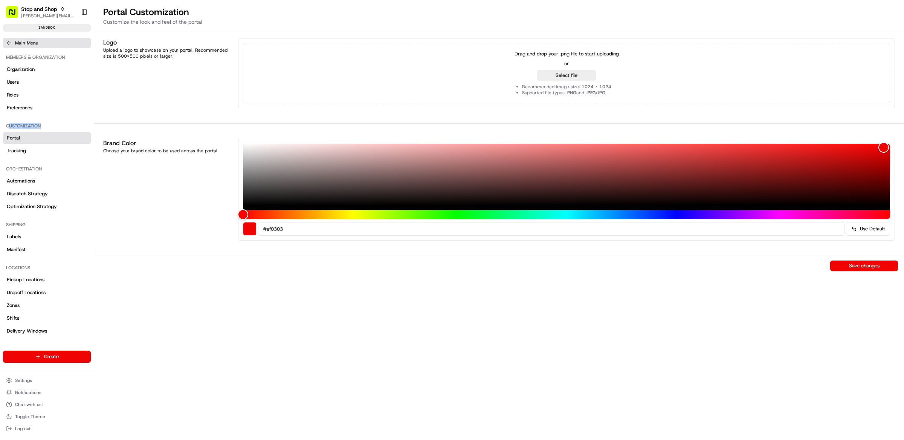
click at [23, 42] on span "Main Menu" at bounding box center [26, 43] width 23 height 6
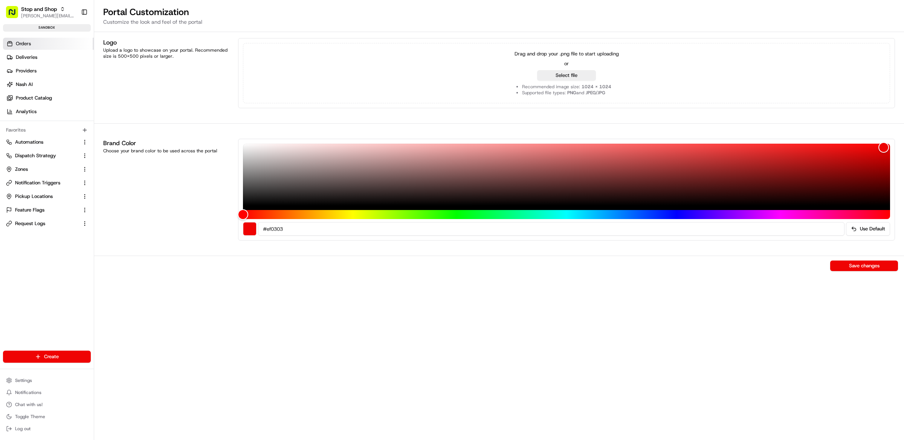
click at [23, 43] on span "Orders" at bounding box center [23, 43] width 15 height 7
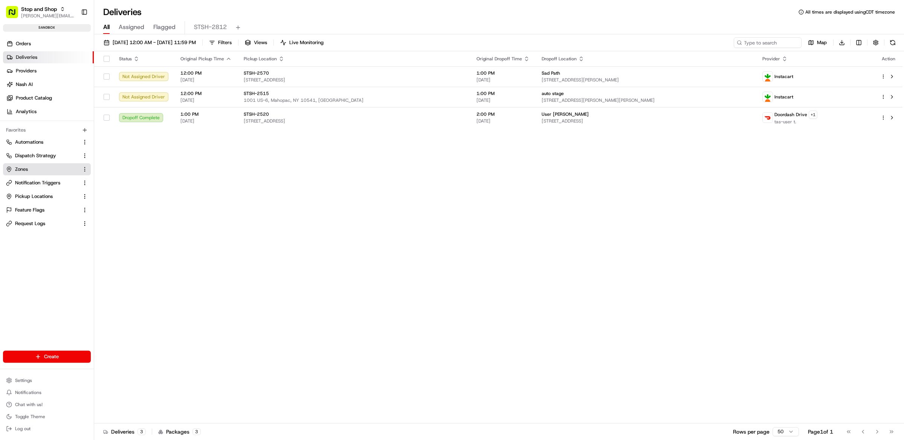
click at [36, 170] on link "Zones" at bounding box center [42, 169] width 73 height 7
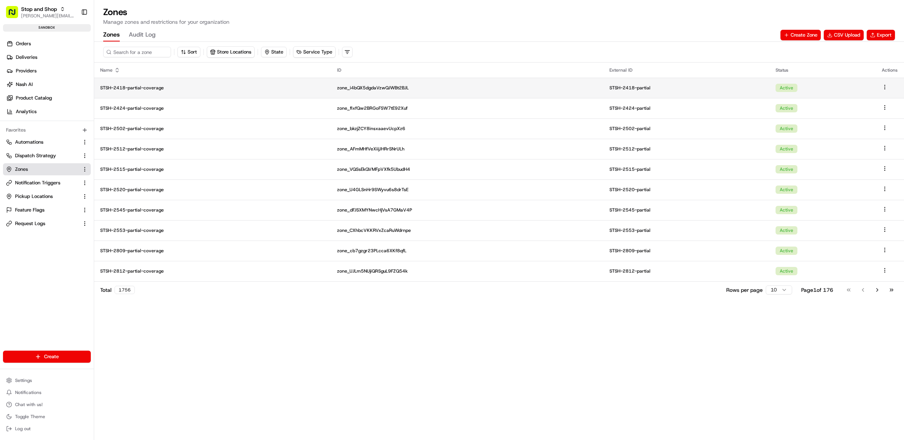
click at [152, 89] on p "STSH-2418-partial-coverage" at bounding box center [212, 88] width 225 height 6
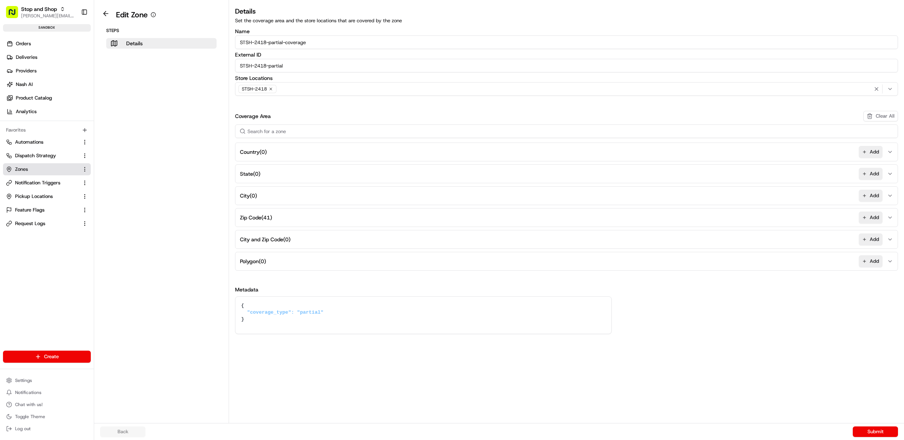
click at [291, 217] on button "Zip Code ( 41 ) Add" at bounding box center [566, 217] width 659 height 18
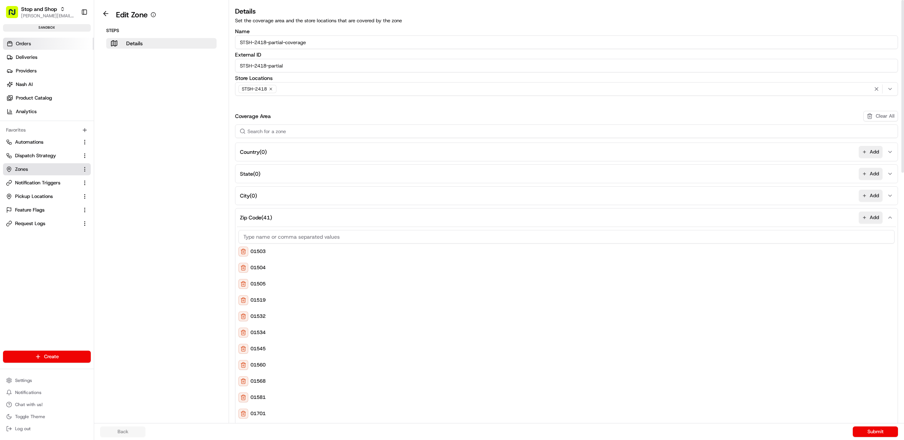
click at [31, 47] on link "Orders" at bounding box center [48, 44] width 91 height 12
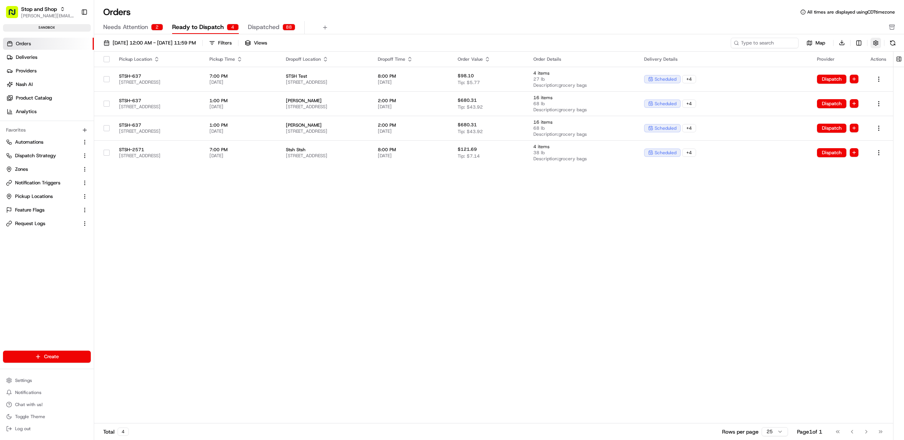
click at [880, 43] on button "button" at bounding box center [876, 43] width 11 height 11
click at [896, 67] on div "Timezone (UTC-05.00) America/Chicago CDT Hide Quotes Only Orders Auto Refresh" at bounding box center [869, 68] width 193 height 38
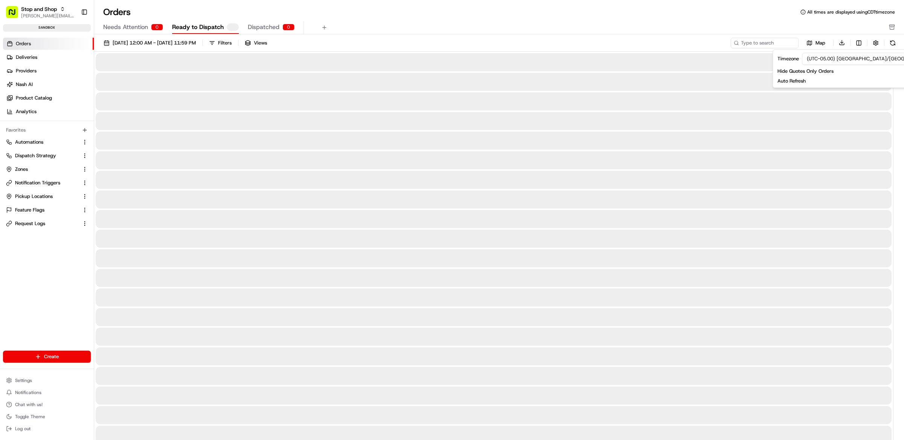
click at [628, 18] on div "Orders All times are displayed using CDT timezone Needs Attention 0 Ready to Di…" at bounding box center [499, 20] width 810 height 28
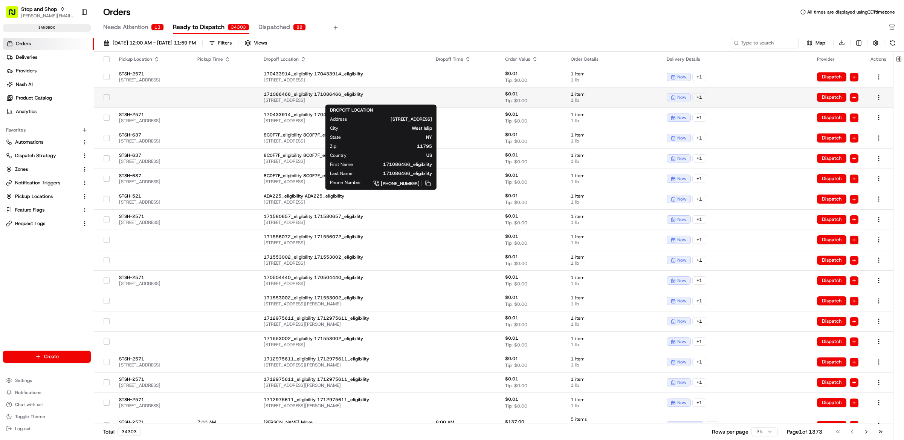
click at [358, 98] on span "400 Union Blvd, West Islip, NY 11795, USA" at bounding box center [344, 100] width 160 height 6
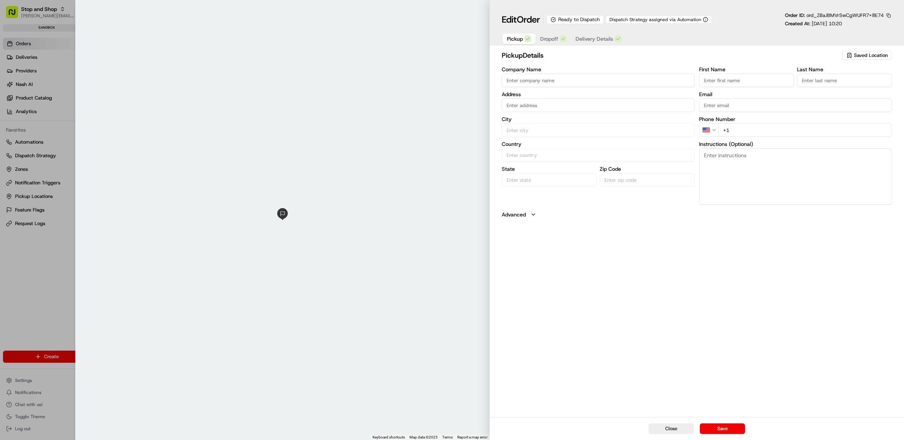
click at [547, 44] on button "Dropoff" at bounding box center [553, 39] width 35 height 11
click at [662, 430] on button "Close" at bounding box center [671, 428] width 45 height 11
type input "+1"
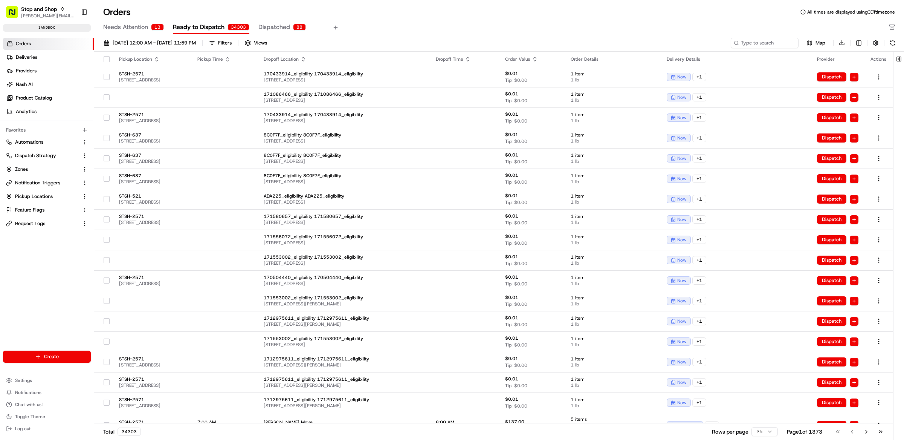
click at [486, 40] on div "08/01/2025 12:00 AM - 08/31/2025 11:59 PM Filters Views" at bounding box center [414, 43] width 629 height 11
click at [63, 56] on link "Deliveries" at bounding box center [48, 57] width 91 height 12
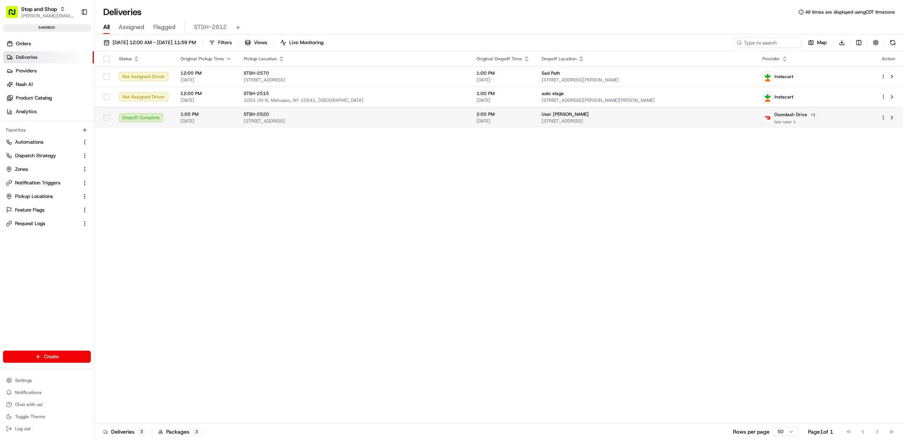
click at [728, 119] on span "[STREET_ADDRESS]" at bounding box center [646, 121] width 209 height 6
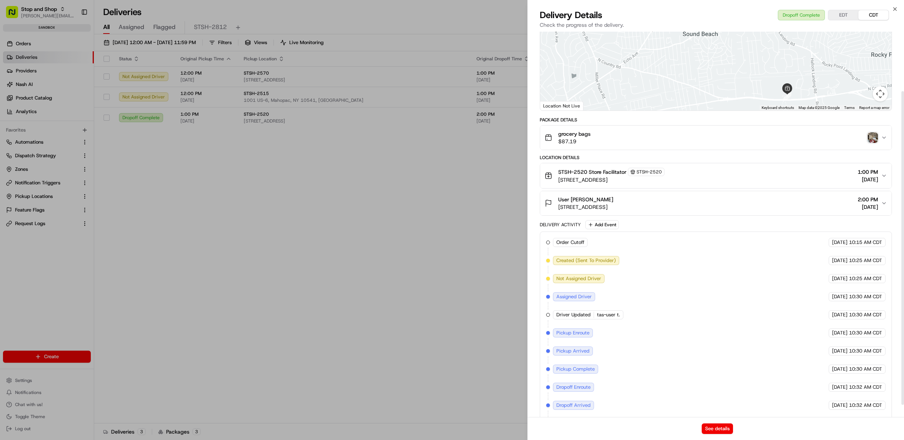
scroll to position [87, 0]
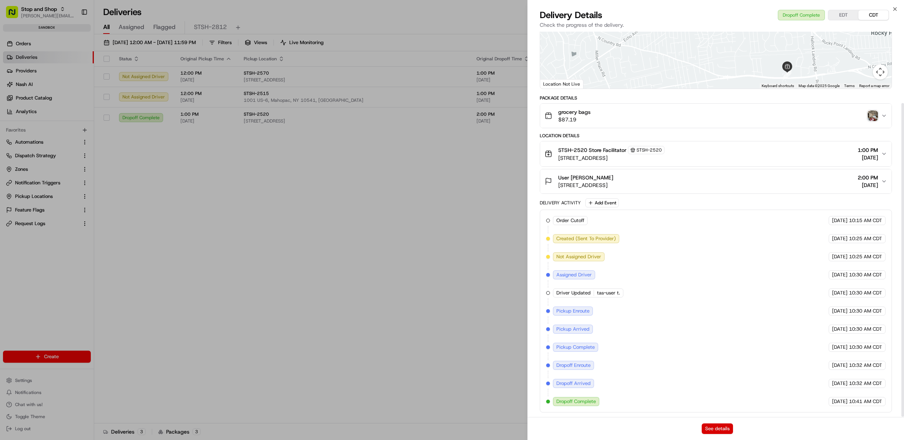
click at [728, 427] on button "See details" at bounding box center [717, 428] width 31 height 11
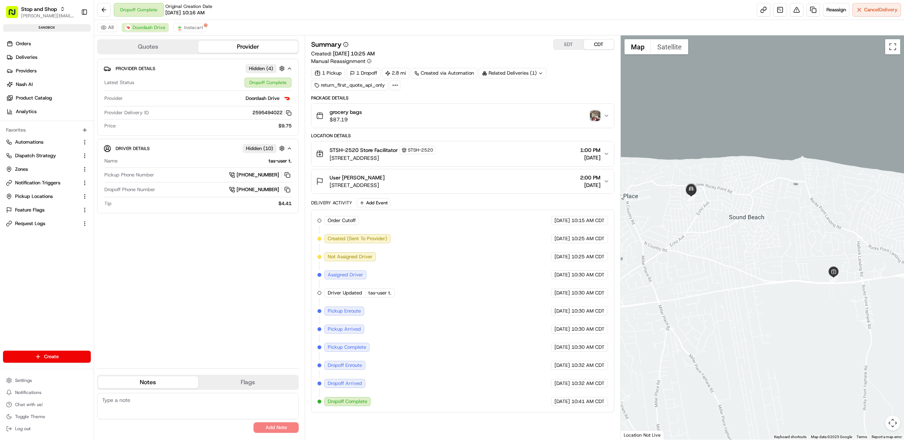
click at [587, 80] on div "1 Pickup 1 Dropoff 2.8 mi Created via Automation Related Deliveries (1) return_…" at bounding box center [462, 79] width 303 height 23
click at [156, 46] on button "Quotes" at bounding box center [148, 47] width 100 height 12
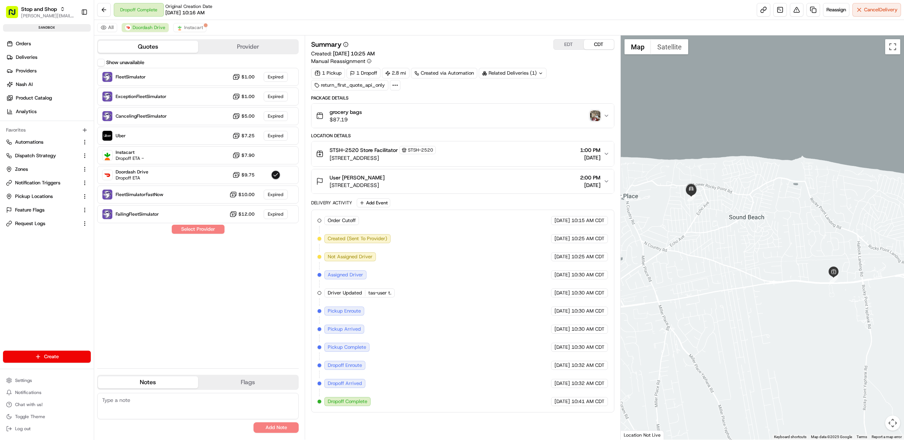
click at [102, 62] on button "Show unavailable" at bounding box center [101, 63] width 8 height 8
click at [101, 61] on button "Show unavailable" at bounding box center [101, 63] width 8 height 8
click at [102, 63] on button "Show unavailable" at bounding box center [101, 63] width 8 height 8
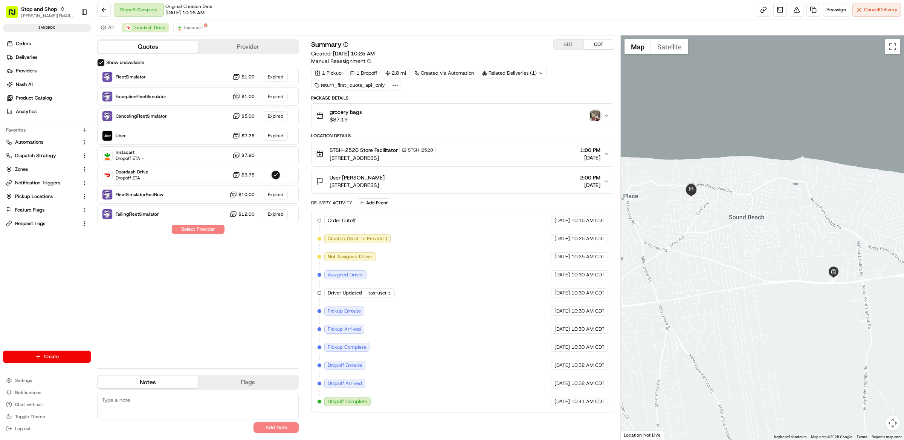
click at [102, 60] on button "Show unavailable" at bounding box center [101, 63] width 8 height 8
